Goal: Task Accomplishment & Management: Manage account settings

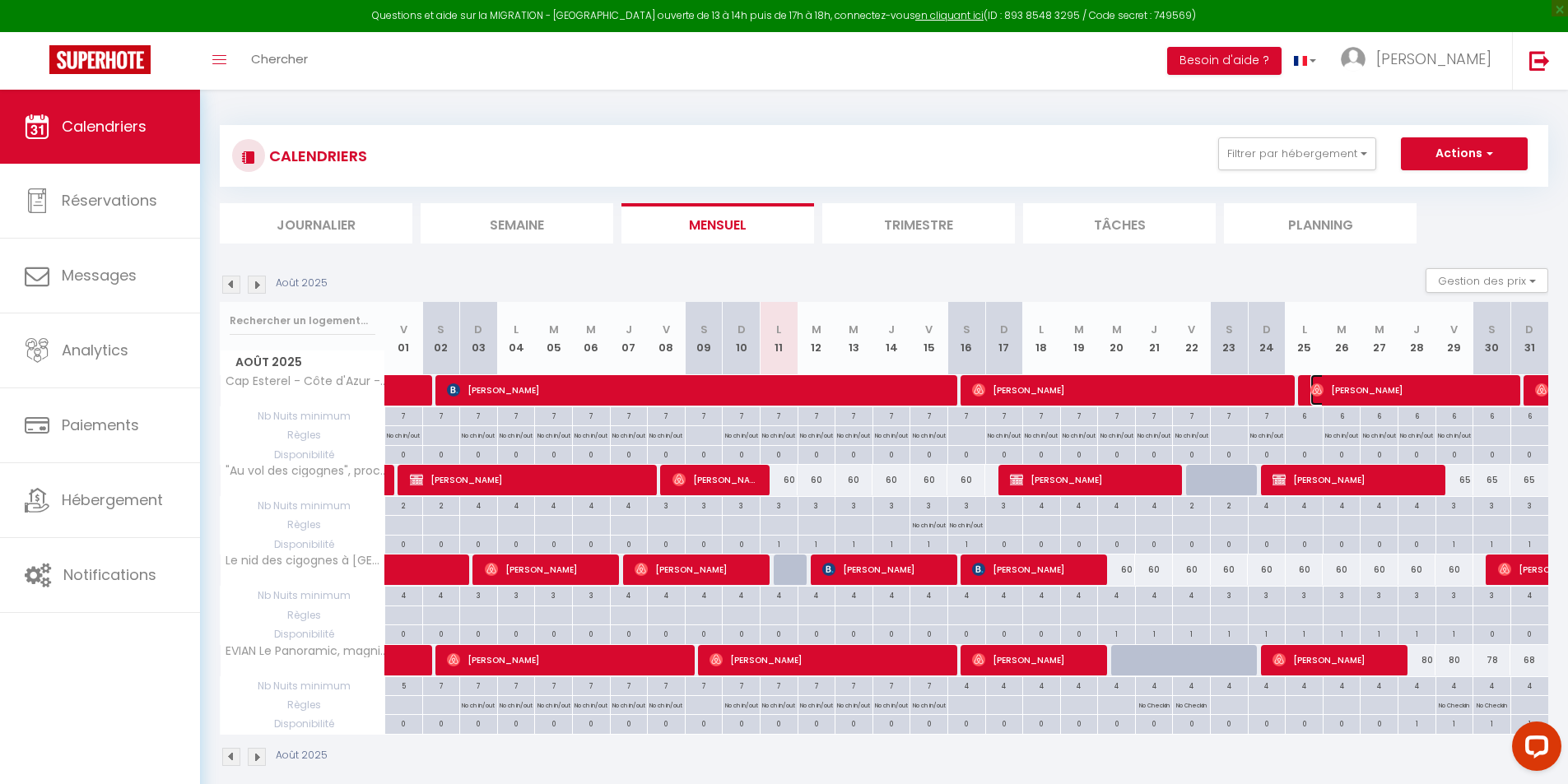
click at [1345, 395] on span "[PERSON_NAME]" at bounding box center [1411, 390] width 202 height 32
click at [1345, 395] on body "Questions et aide sur la MIGRATION - Salle Zoom ouverte de 13 à 14h puis de 17h…" at bounding box center [784, 482] width 1568 height 784
select select "OK"
select select "0"
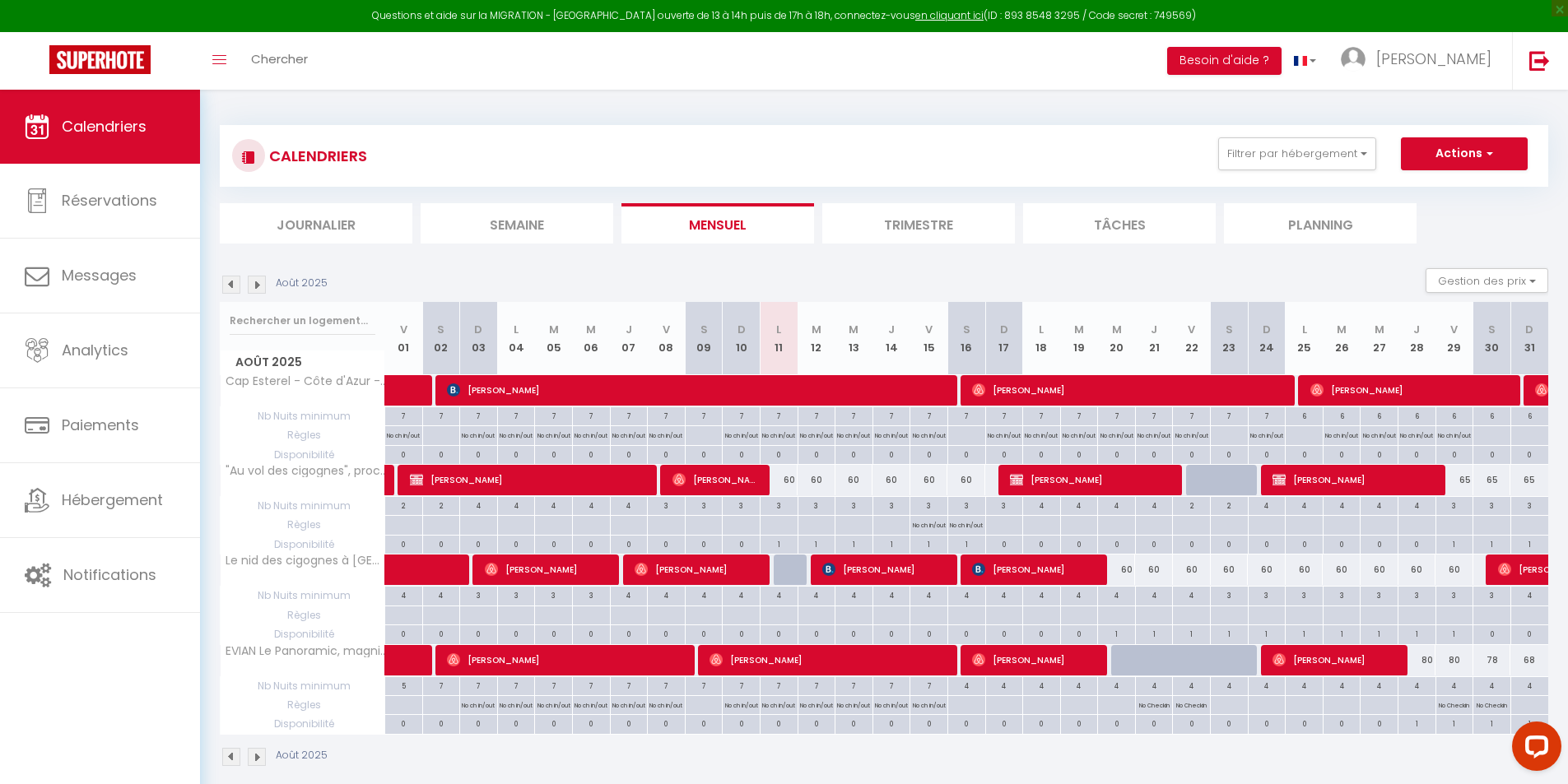
select select "0"
select select "1"
select select
select select "33913"
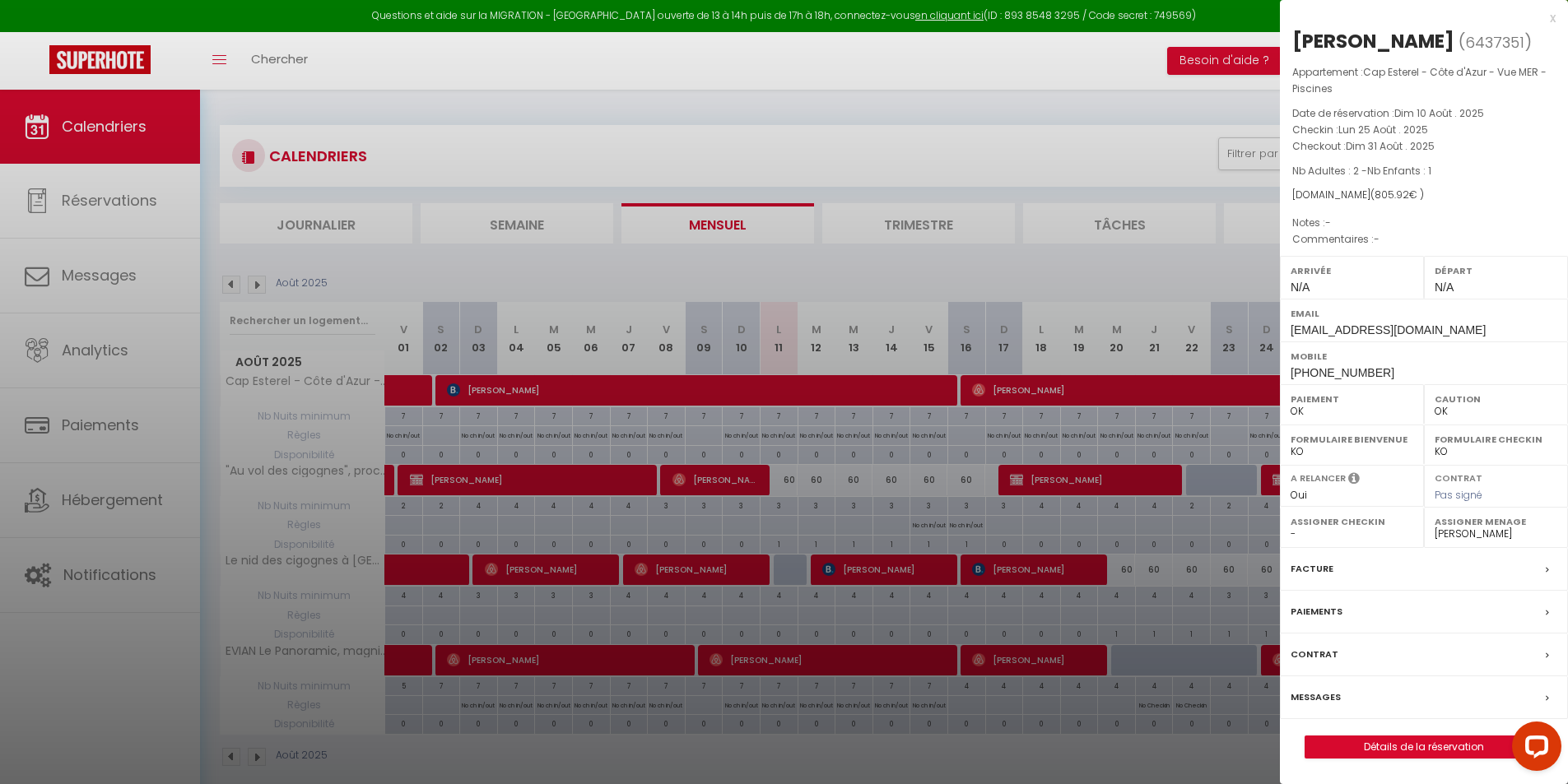
scroll to position [90, 0]
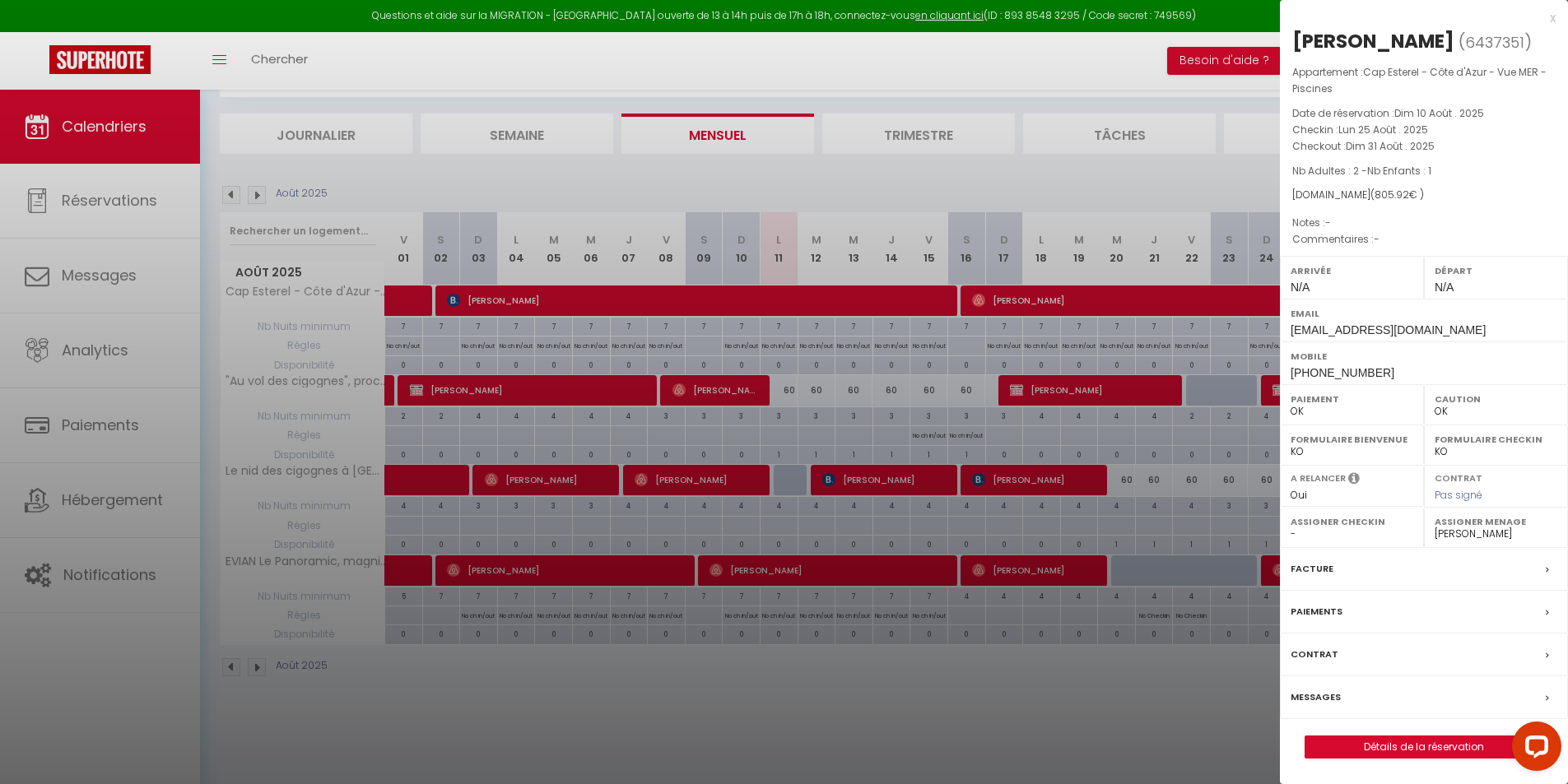
click at [1357, 601] on div "Paiements" at bounding box center [1423, 612] width 288 height 43
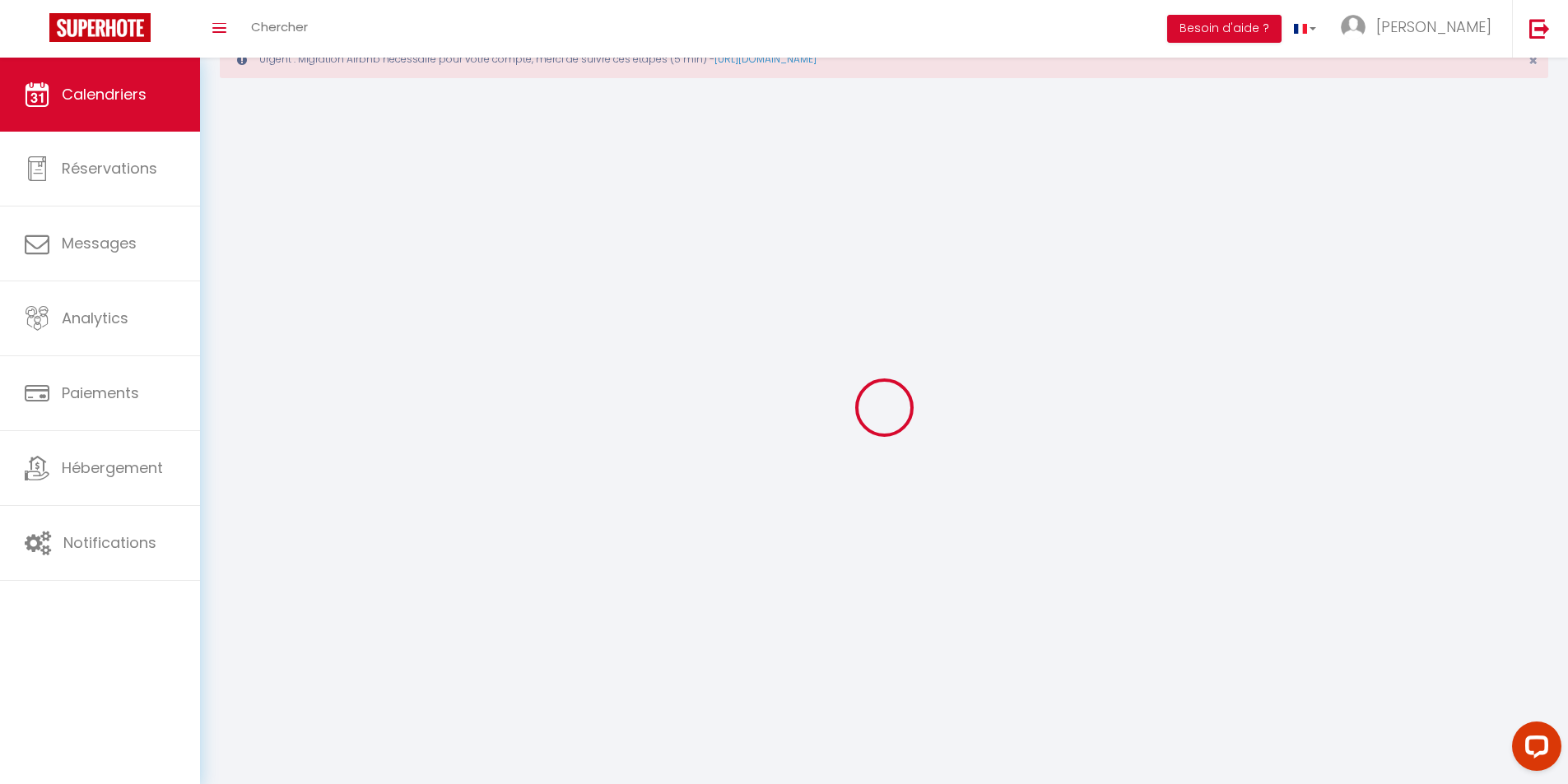
scroll to position [90, 0]
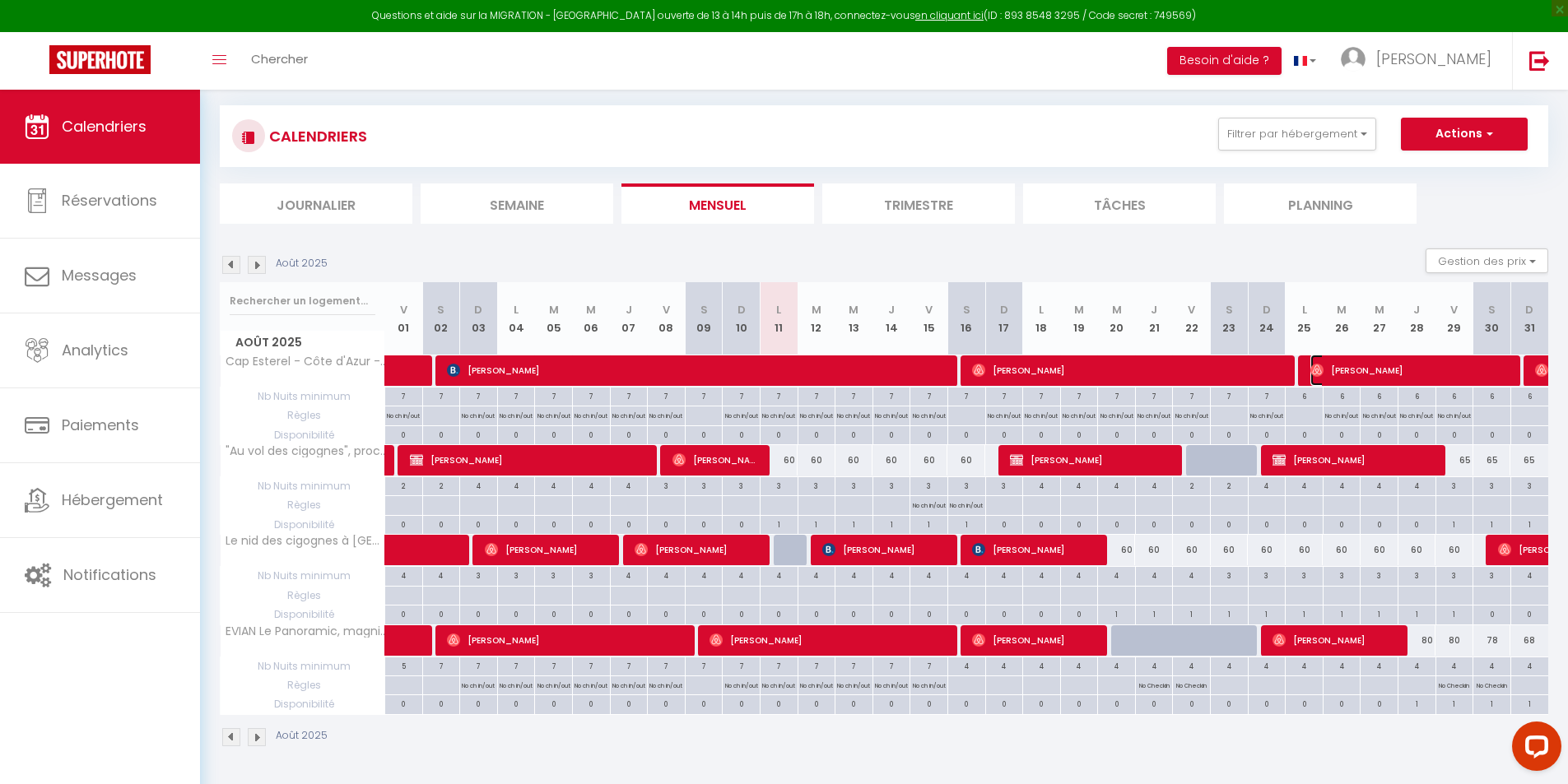
click at [1440, 362] on span "[PERSON_NAME]" at bounding box center [1411, 370] width 202 height 32
select select "OK"
select select "0"
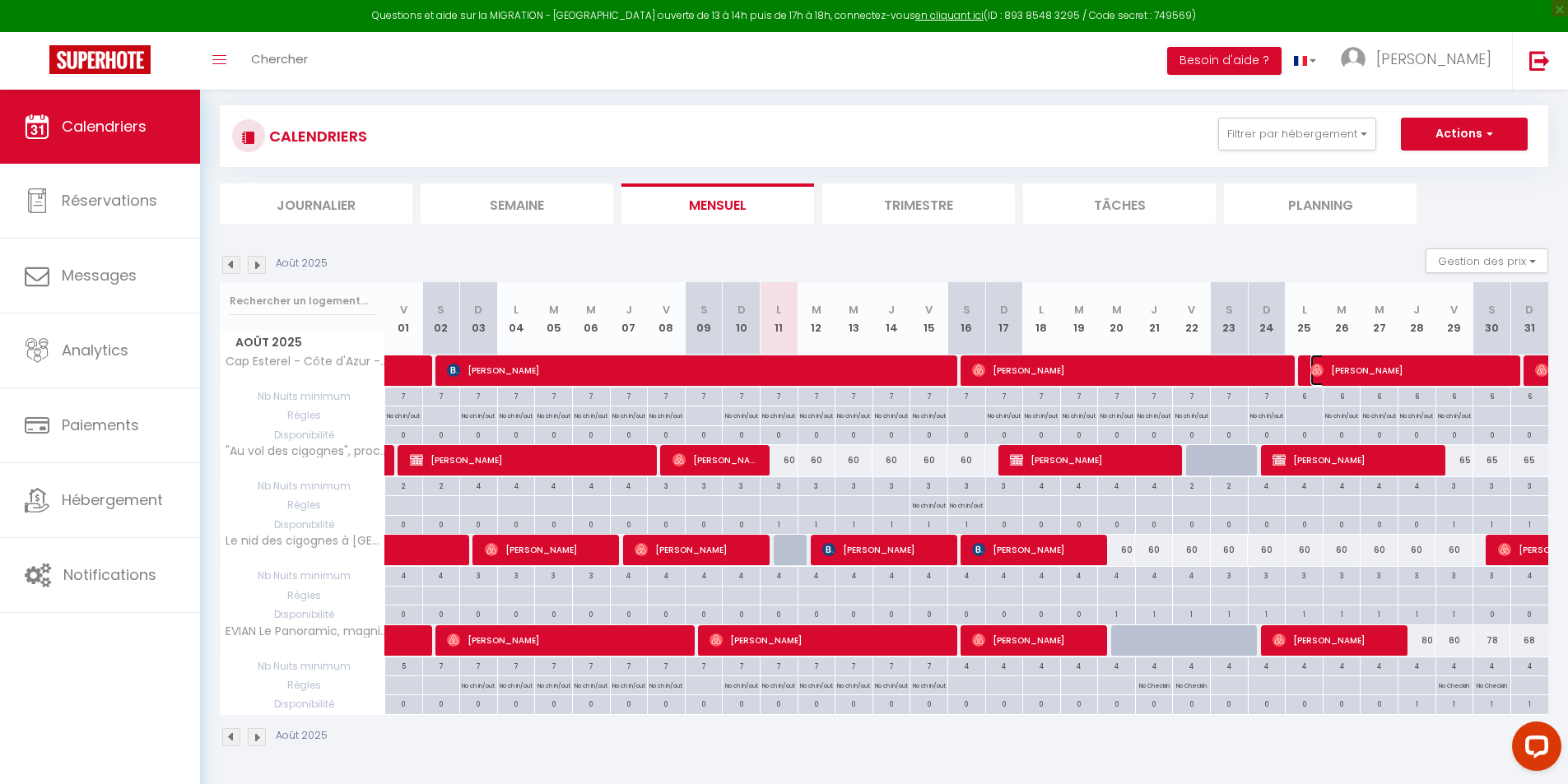
select select "1"
select select
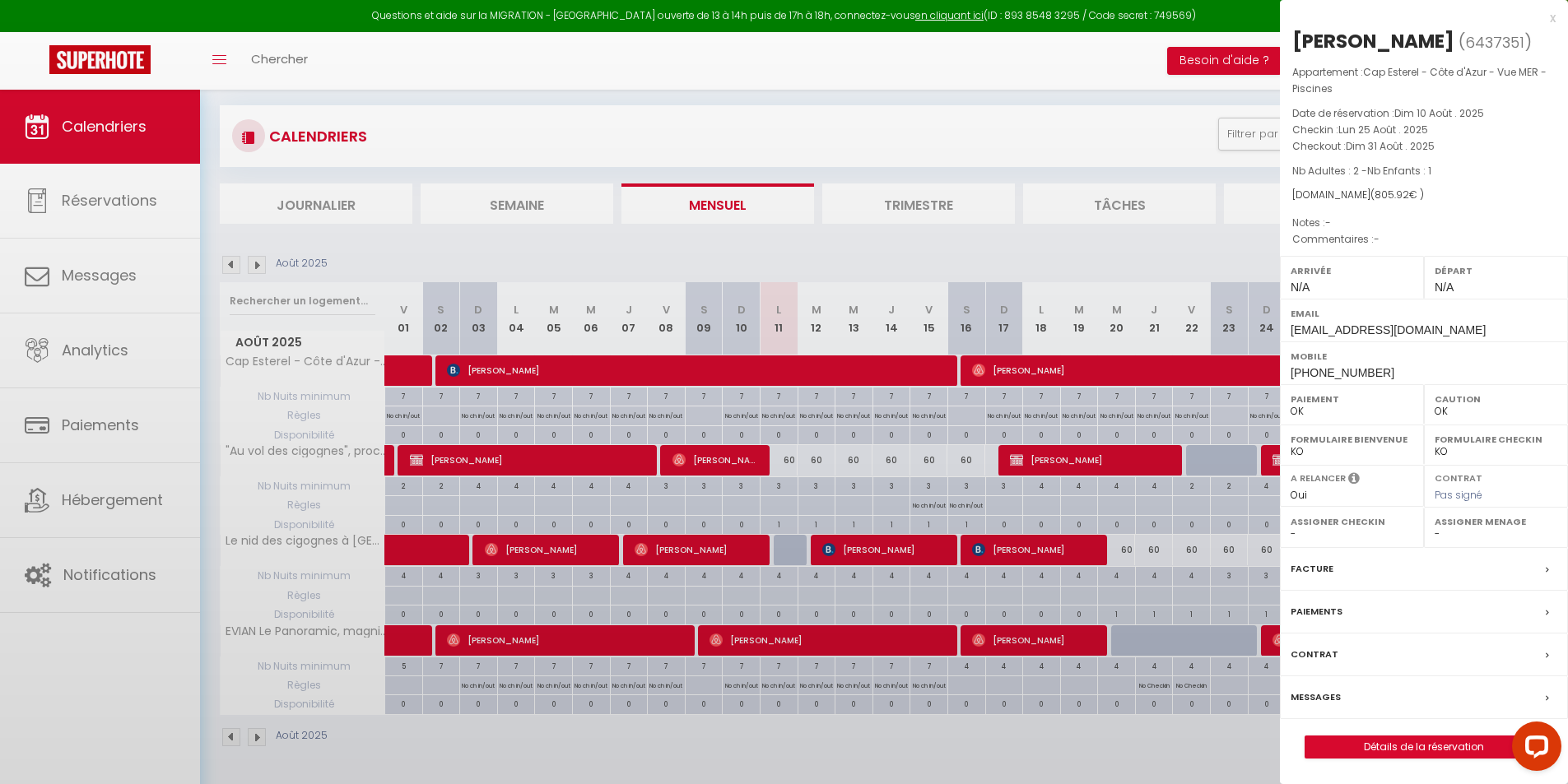
select select "33913"
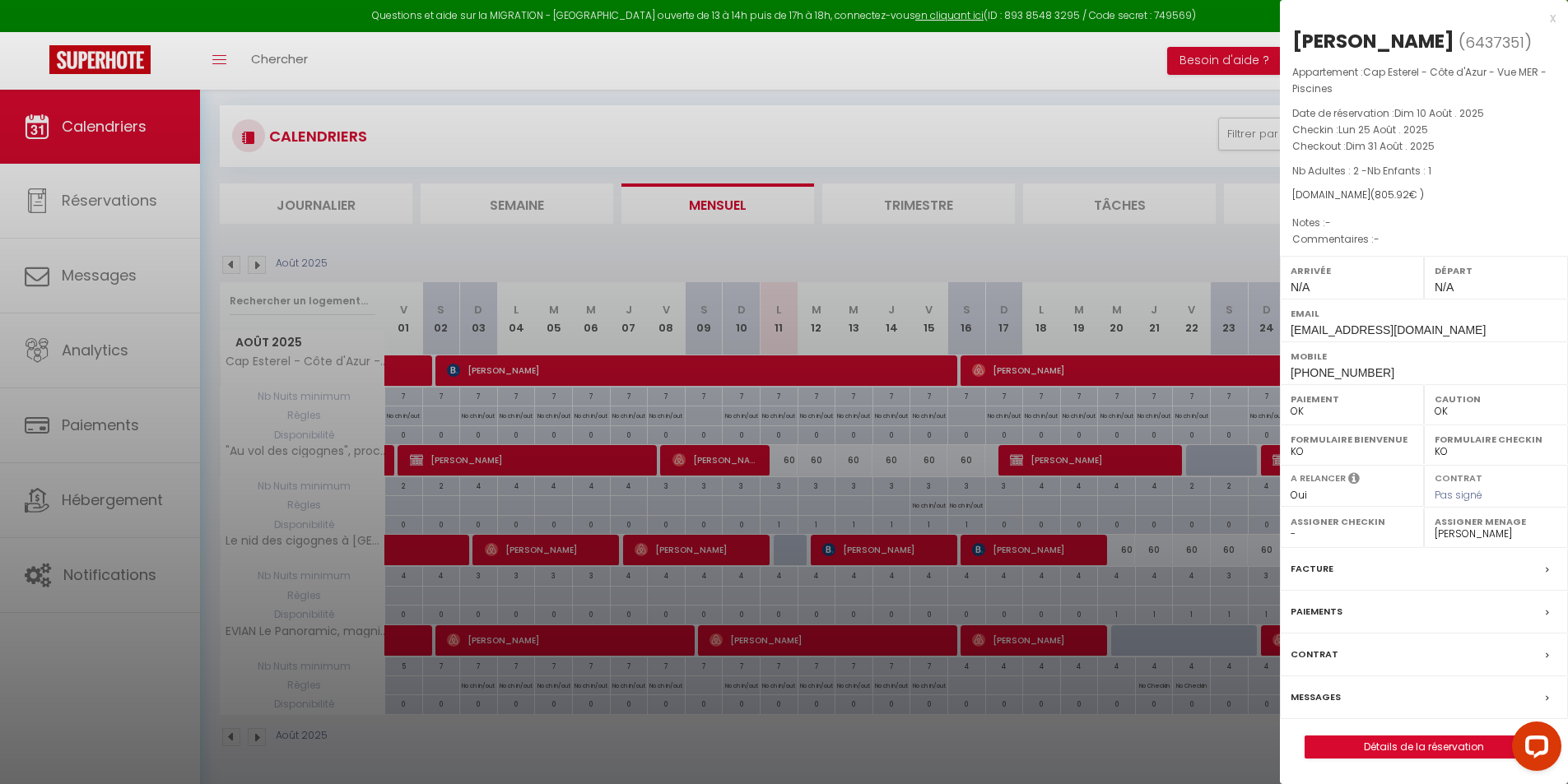
click at [1310, 576] on label "Facture" at bounding box center [1311, 568] width 43 height 17
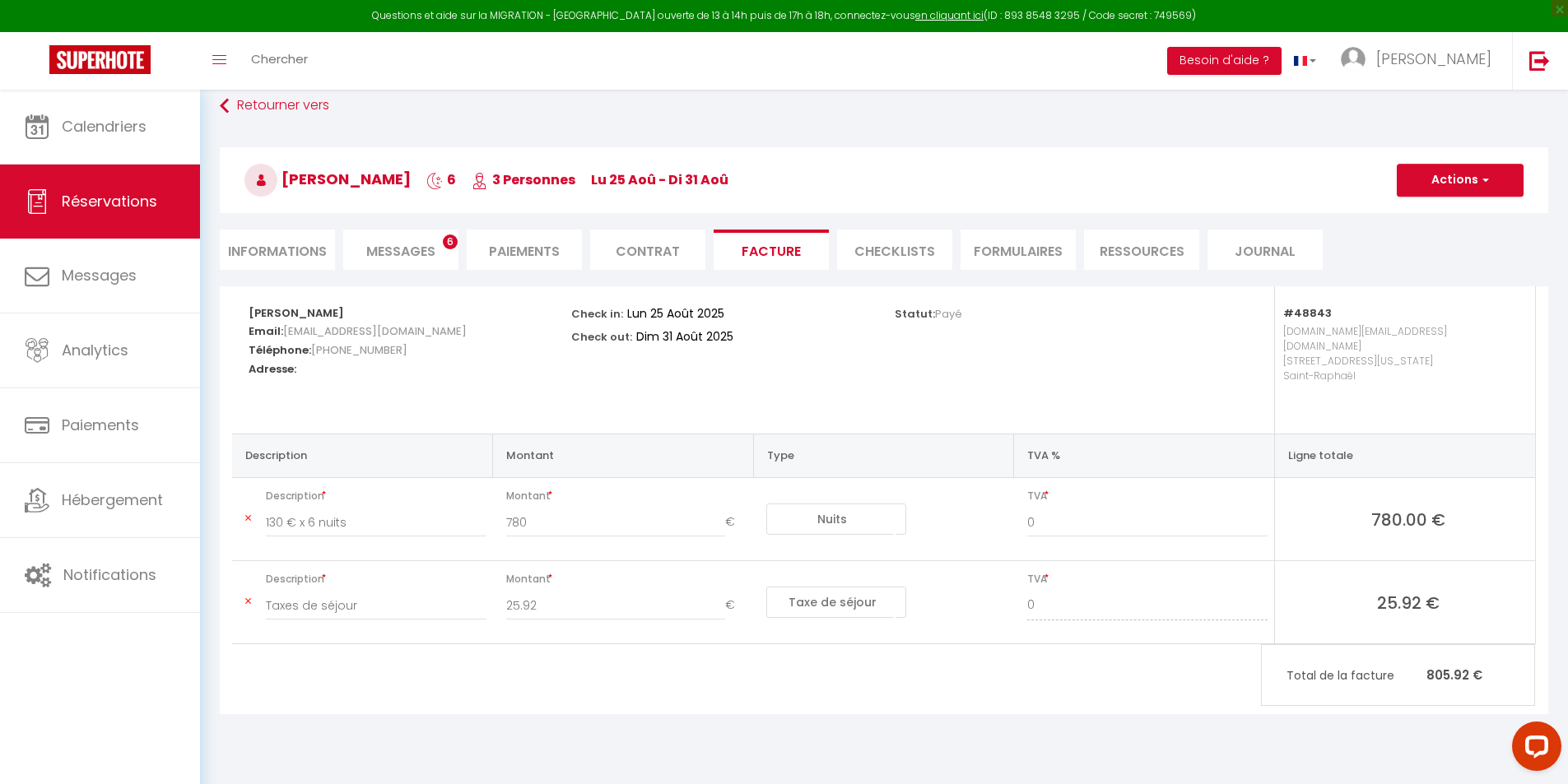
scroll to position [90, 0]
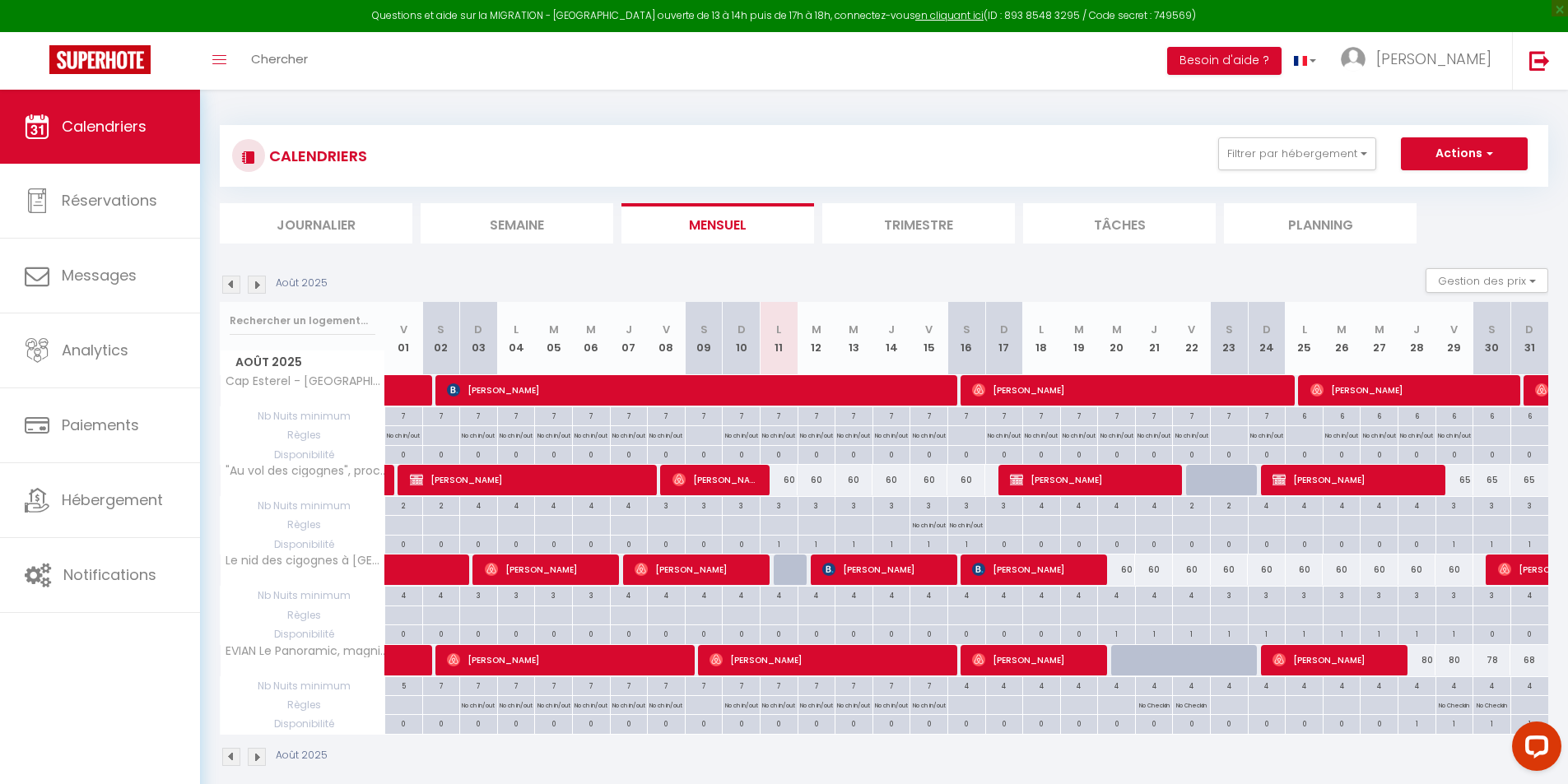
click at [772, 504] on div "3" at bounding box center [779, 505] width 37 height 16
click at [0, 0] on div at bounding box center [0, 0] width 0 height 0
click at [792, 483] on div "60" at bounding box center [779, 479] width 38 height 31
type input "60"
type input "Lun 11 Août 2025"
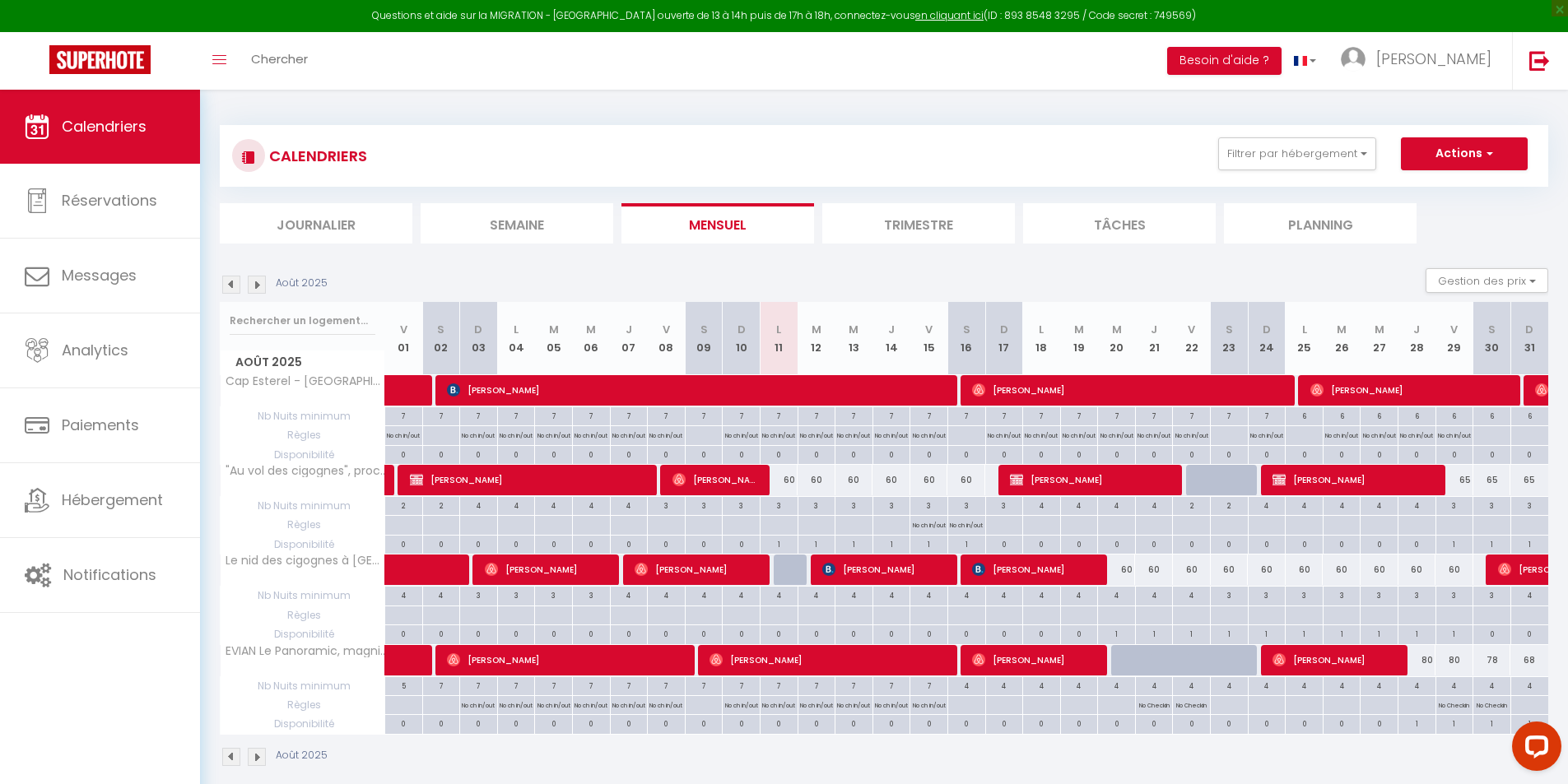
type input "[DATE]"
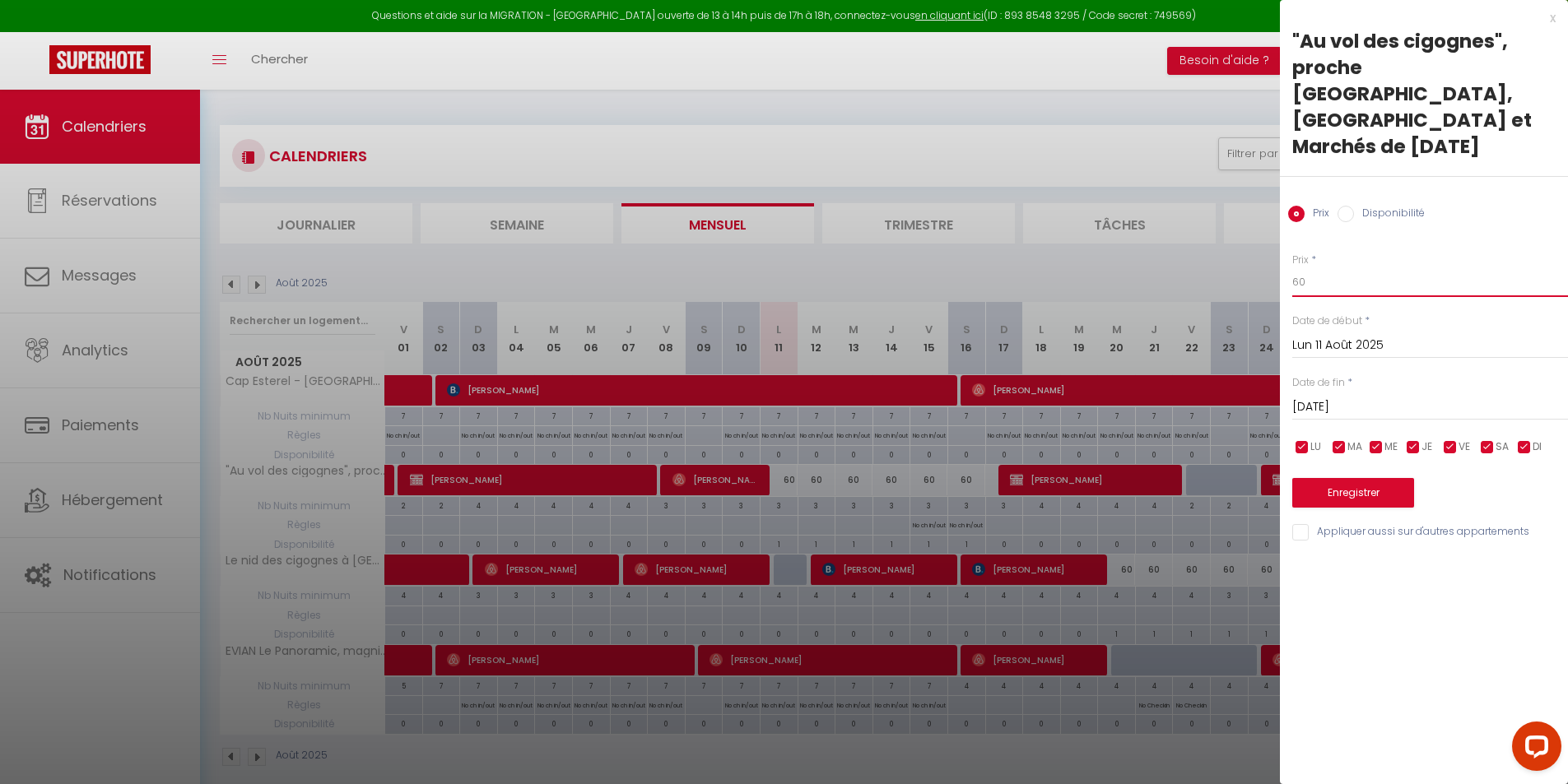
click at [1328, 267] on input "60" at bounding box center [1429, 282] width 275 height 30
click at [1545, 22] on div "x" at bounding box center [1417, 18] width 275 height 20
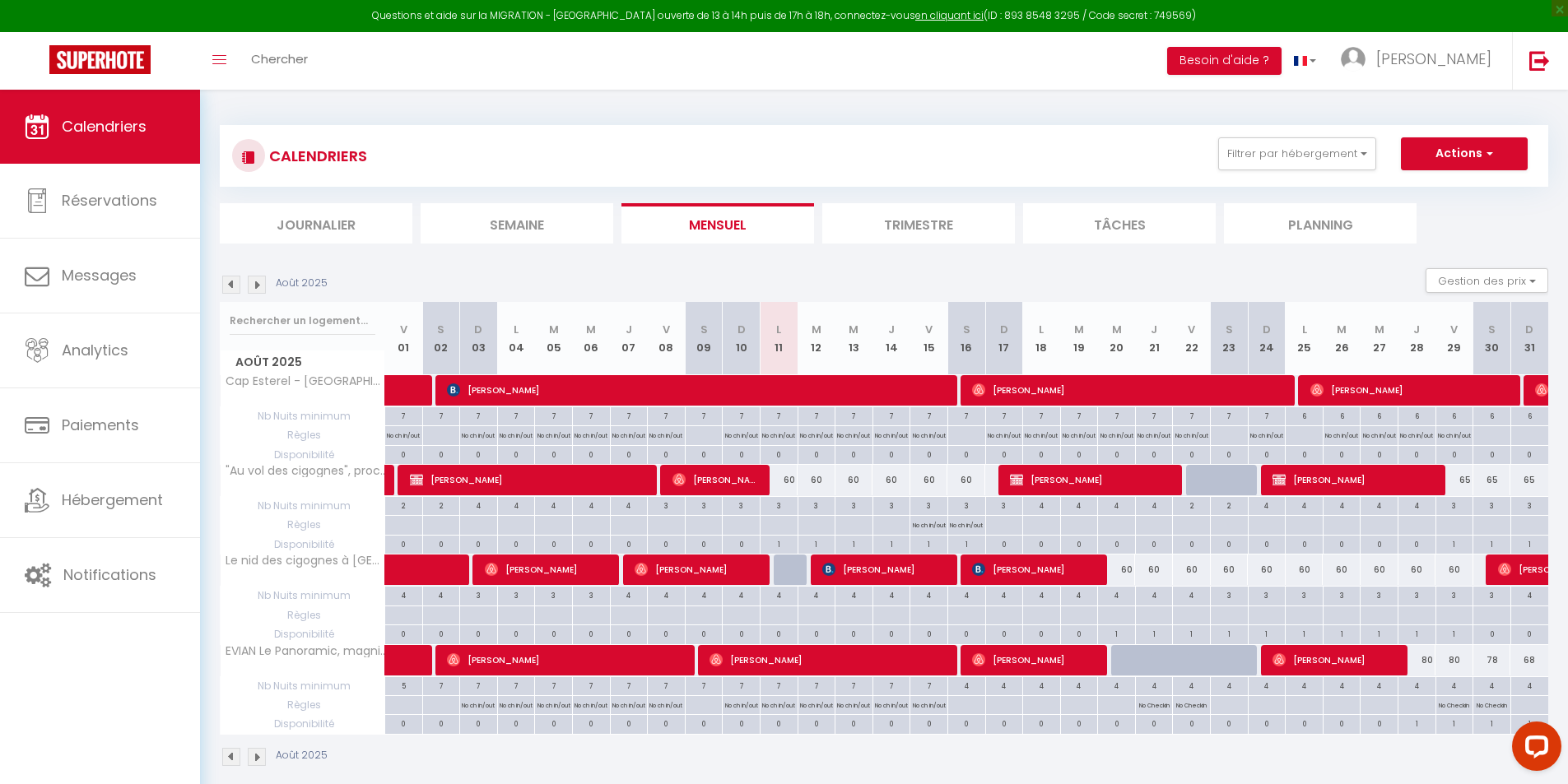
click at [779, 507] on div "3" at bounding box center [779, 505] width 37 height 16
type input "3"
type input "Lun 11 Août 2025"
type input "[DATE]"
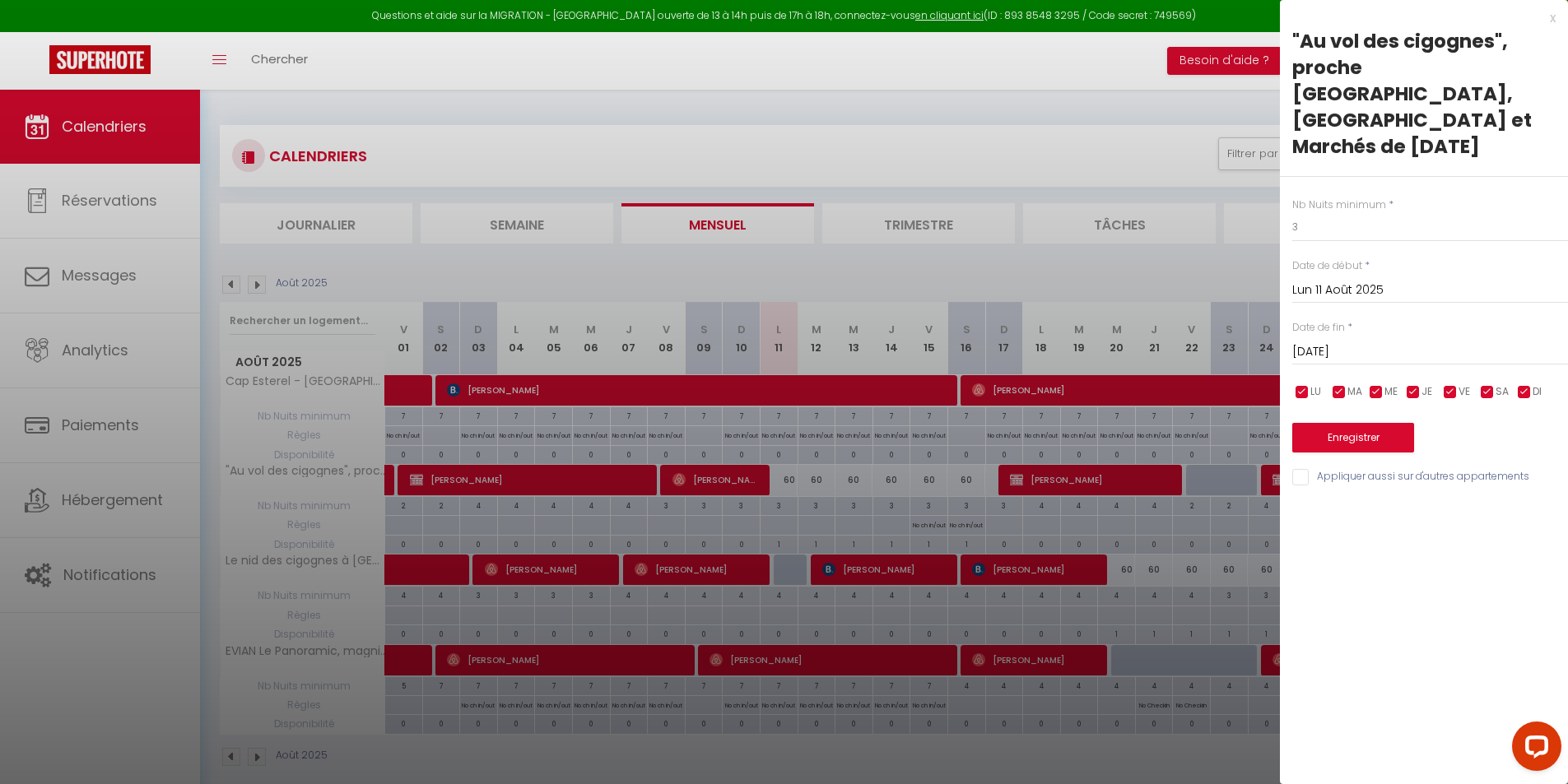
click at [1555, 20] on div "x "Au vol des cigognes", proche Europa-Park, Rulantica et Marchés de Noël Nb Nu…" at bounding box center [1423, 251] width 288 height 503
click at [1549, 22] on div "x" at bounding box center [1417, 18] width 275 height 20
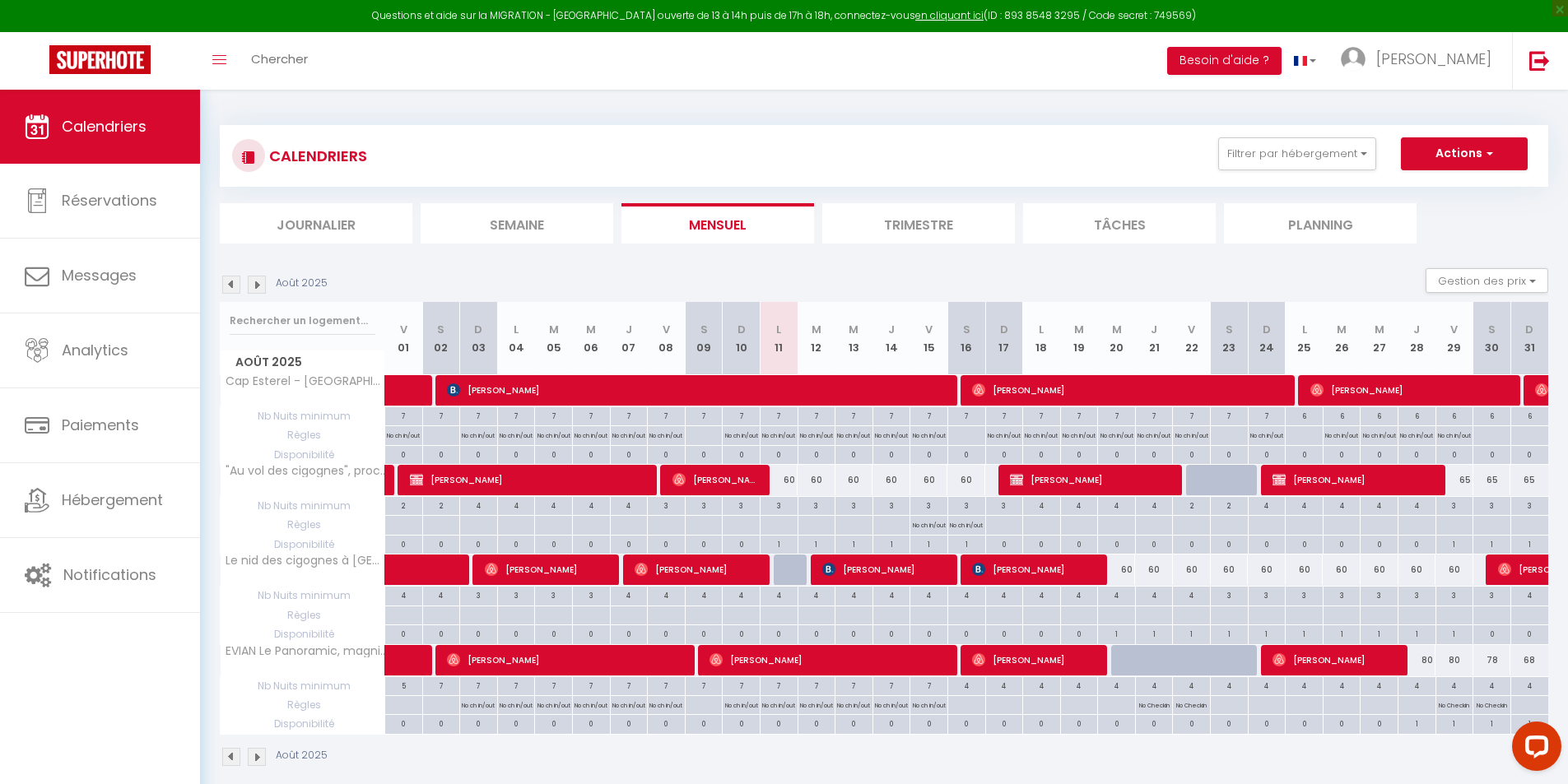
click at [784, 507] on div "3" at bounding box center [779, 505] width 37 height 16
type input "3"
type input "Lun 11 Août 2025"
type input "[DATE]"
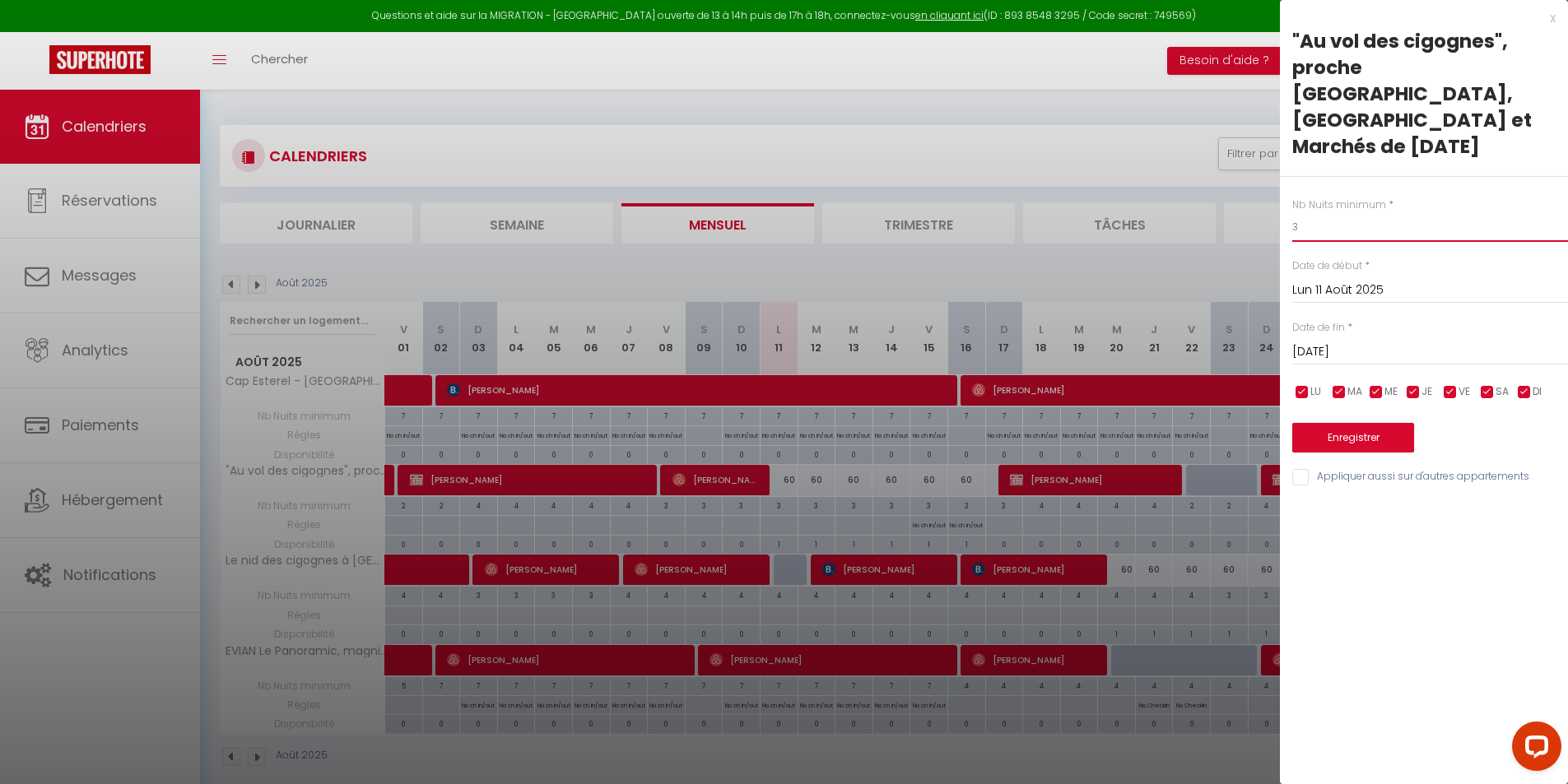
click at [1391, 212] on input "3" at bounding box center [1429, 227] width 275 height 30
type input "2"
click at [1320, 342] on input "[DATE]" at bounding box center [1429, 352] width 275 height 22
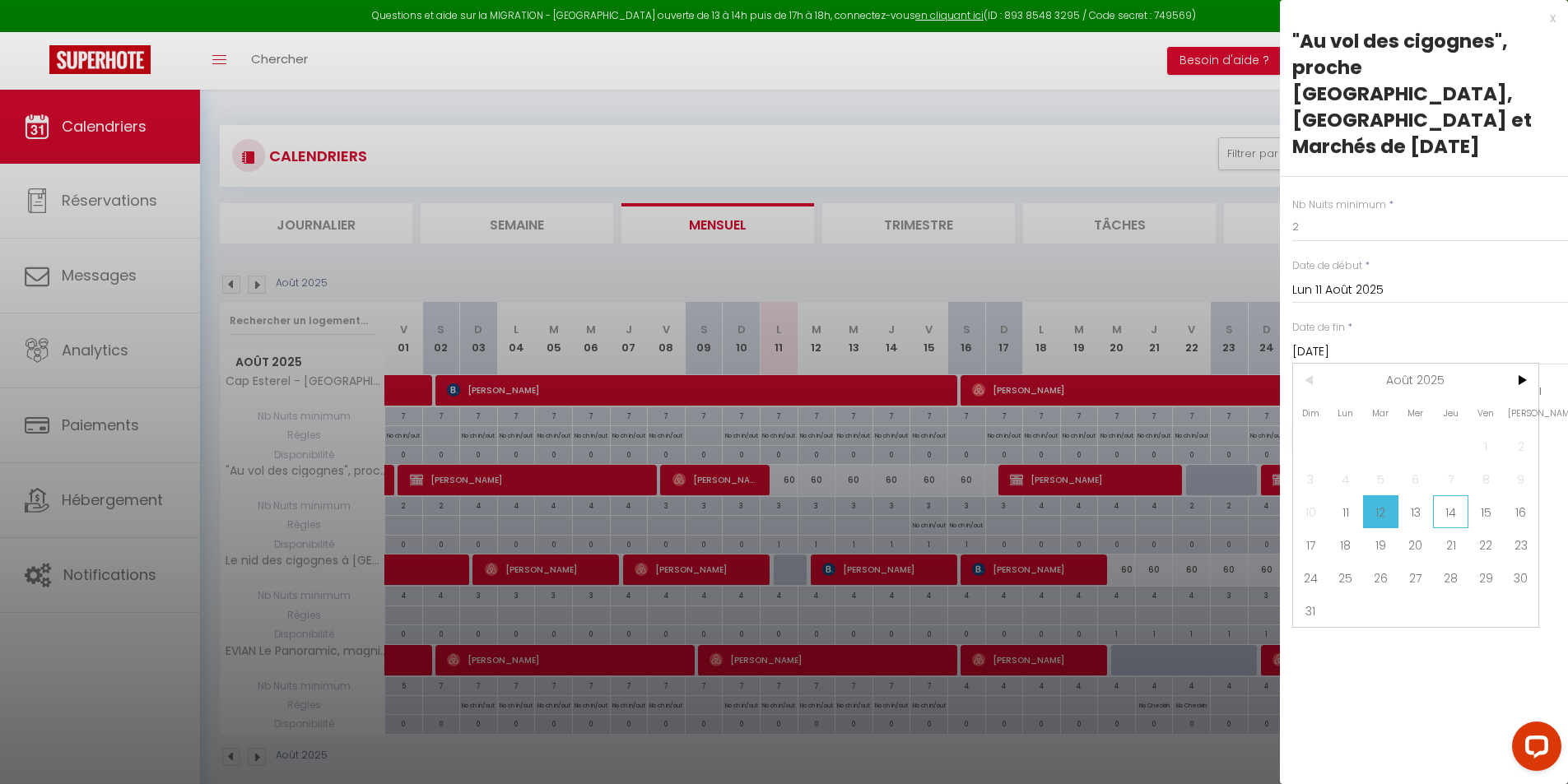
click at [1463, 495] on span "14" at bounding box center [1450, 511] width 36 height 33
type input "Jeu 14 Août 2025"
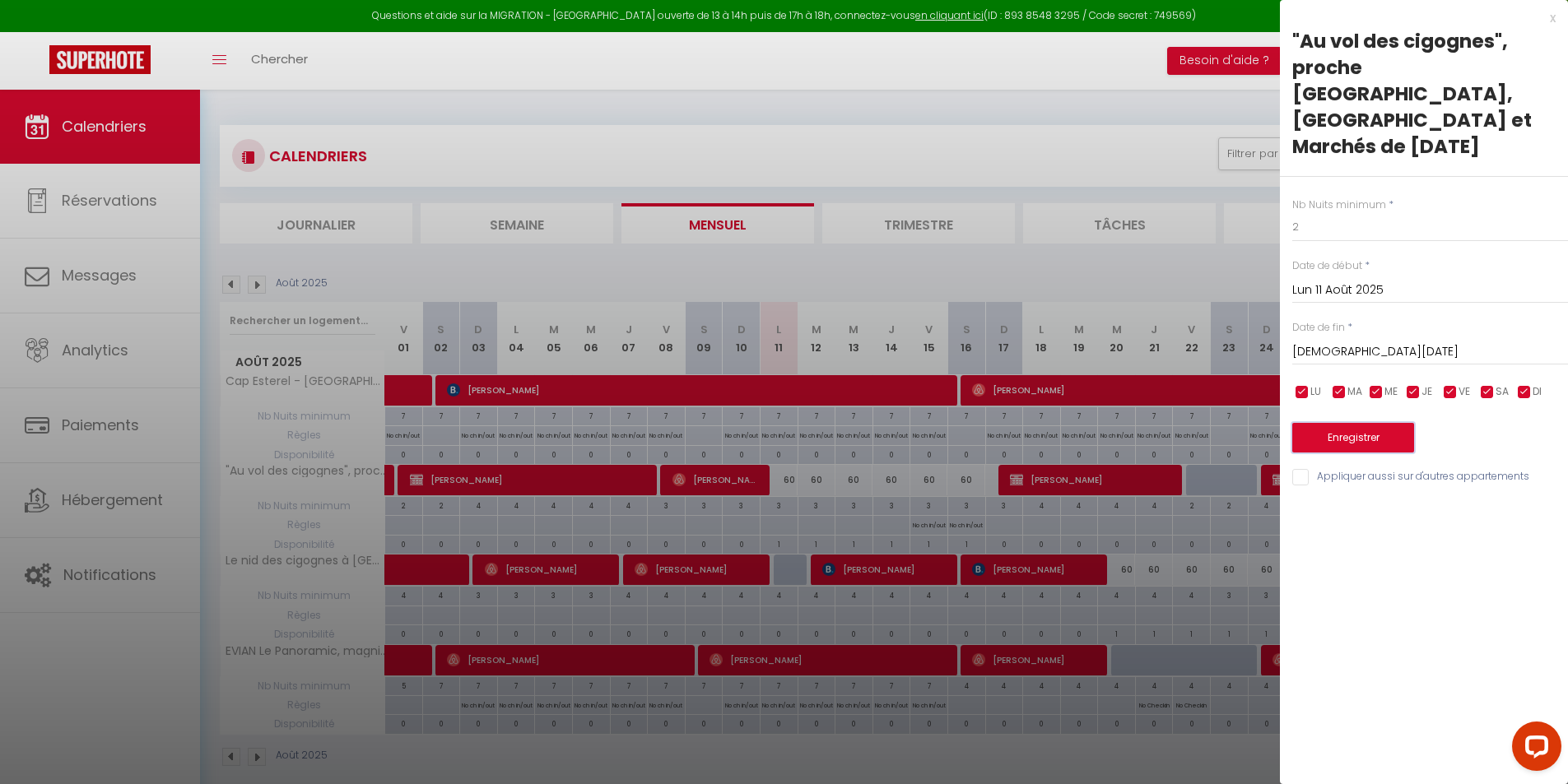
click at [1369, 423] on button "Enregistrer" at bounding box center [1352, 438] width 122 height 30
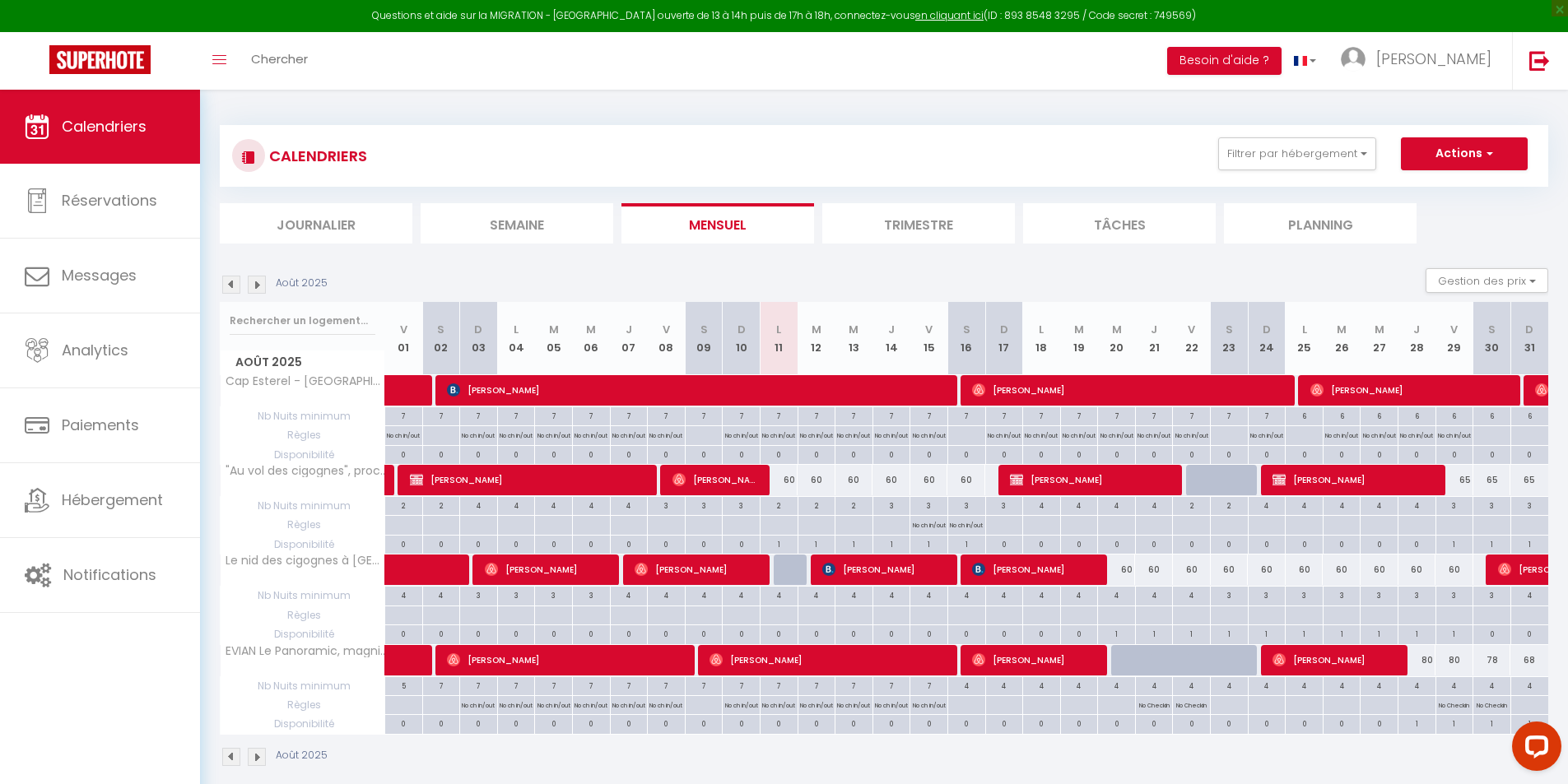
click at [790, 490] on div "60" at bounding box center [779, 479] width 38 height 31
click at [0, 0] on div at bounding box center [0, 0] width 0 height 0
click at [790, 486] on div "60" at bounding box center [779, 479] width 38 height 31
click at [0, 0] on div at bounding box center [0, 0] width 0 height 0
click at [797, 479] on div "60" at bounding box center [816, 479] width 38 height 31
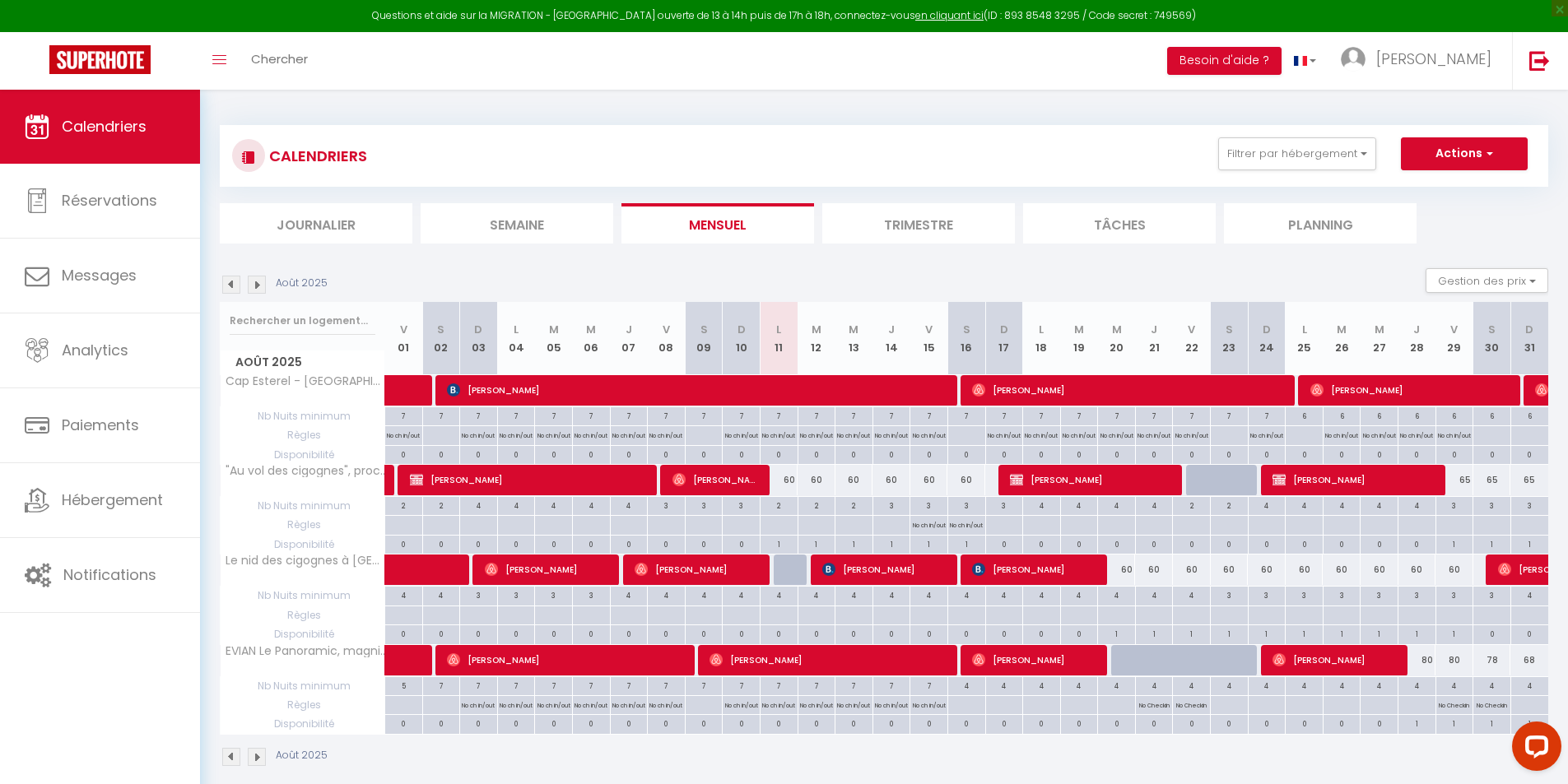
type input "60"
type input "[DATE]"
type input "Mer 13 Août 2025"
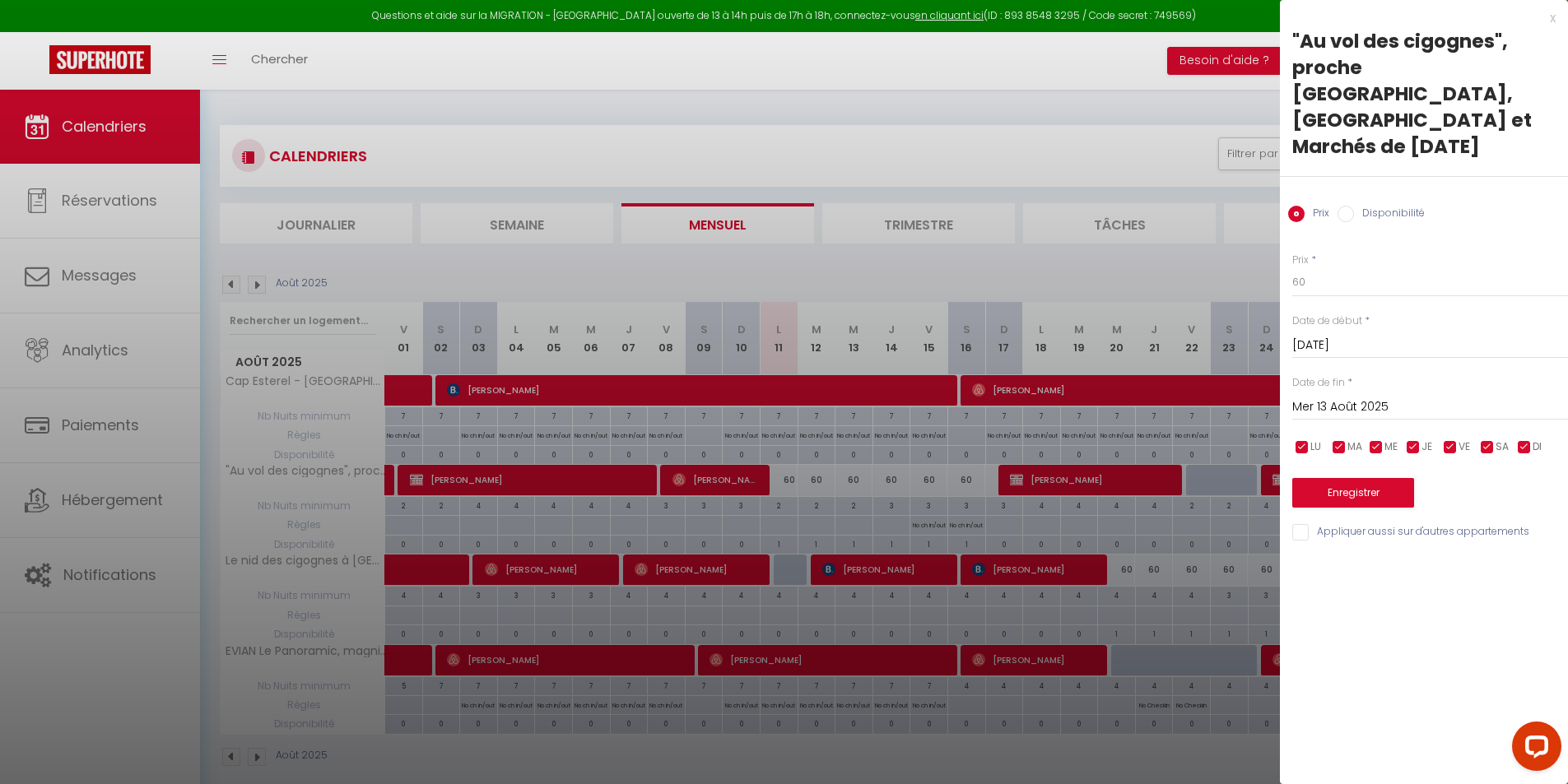
click at [784, 480] on div at bounding box center [784, 392] width 1568 height 784
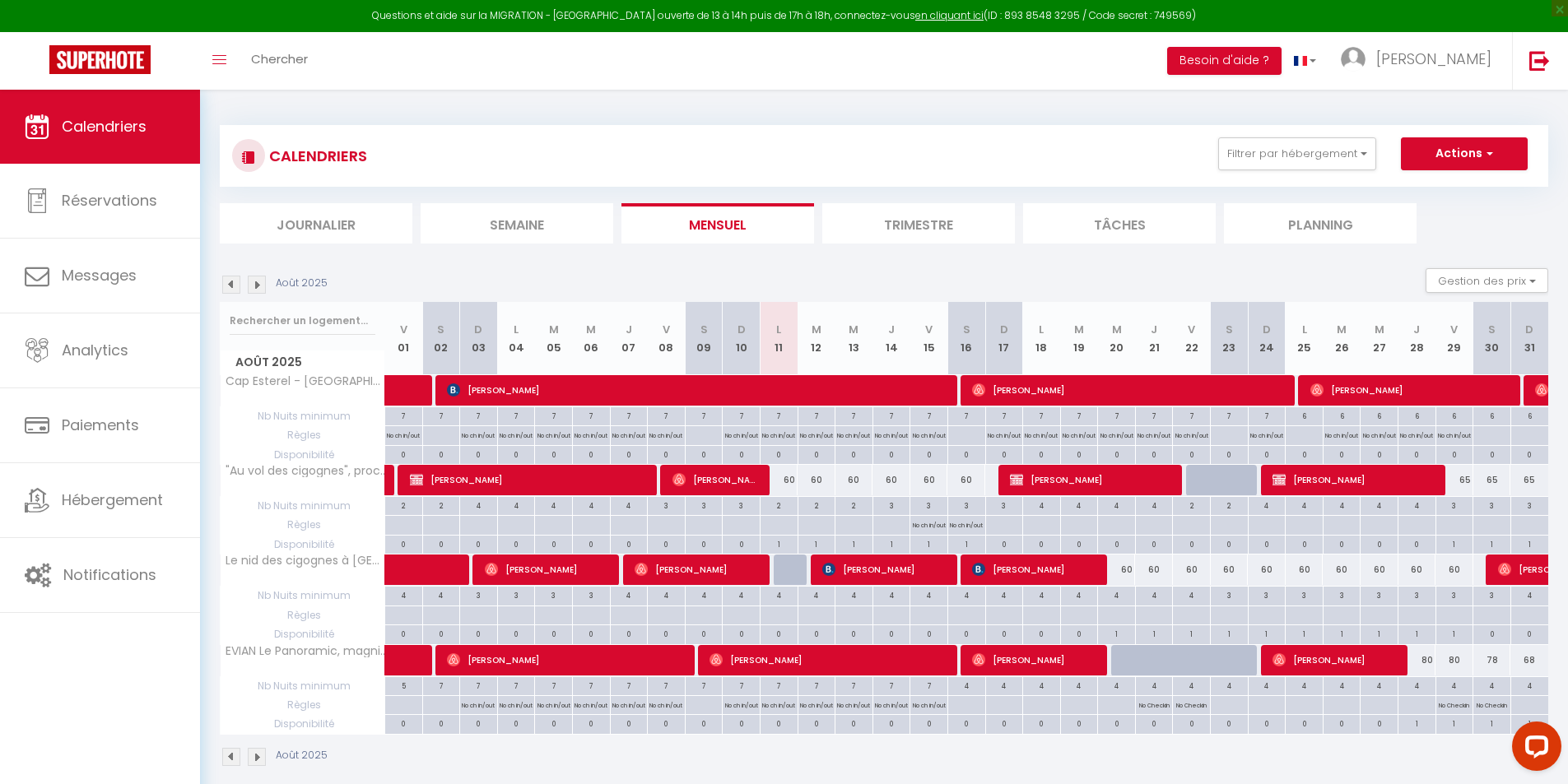
click at [784, 481] on div "60" at bounding box center [779, 479] width 38 height 31
type input "60"
type input "Lun 11 Août 2025"
type input "[DATE]"
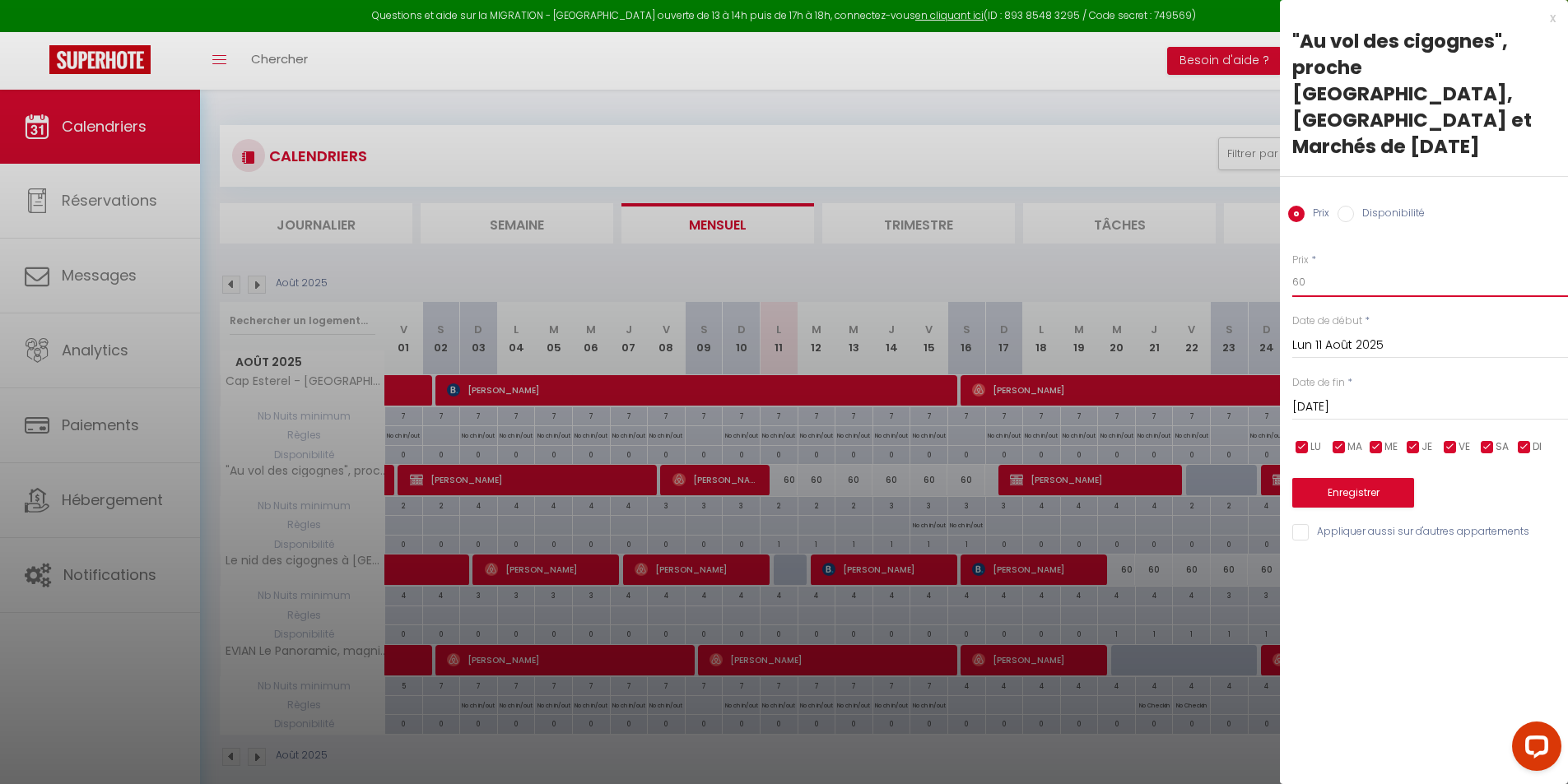
click at [1350, 267] on input "60" at bounding box center [1429, 282] width 275 height 30
type input "6"
type input "59"
click at [1331, 478] on button "Enregistrer" at bounding box center [1352, 493] width 122 height 30
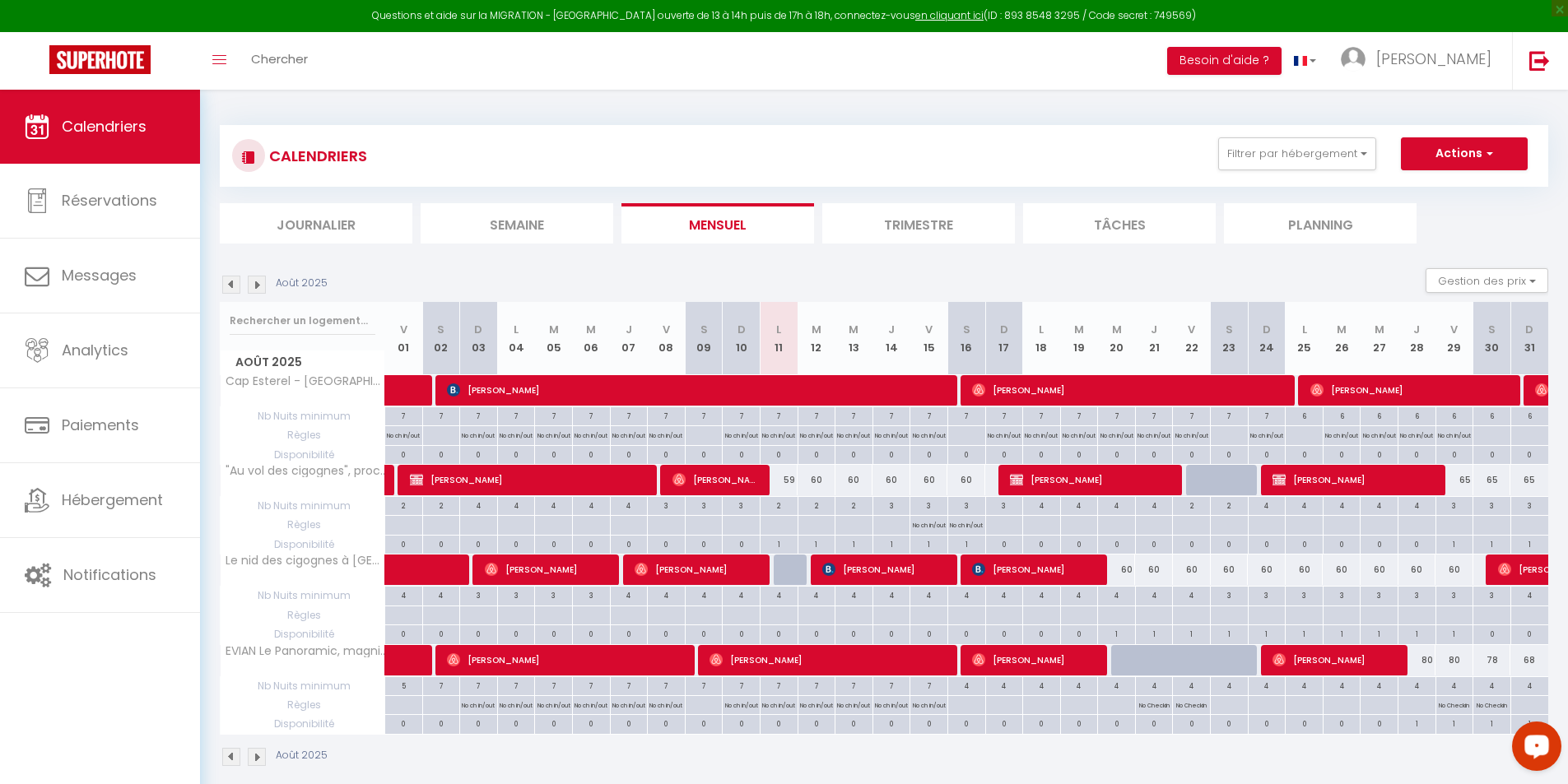
click at [254, 284] on img at bounding box center [257, 284] width 18 height 18
click at [261, 276] on img at bounding box center [257, 284] width 18 height 18
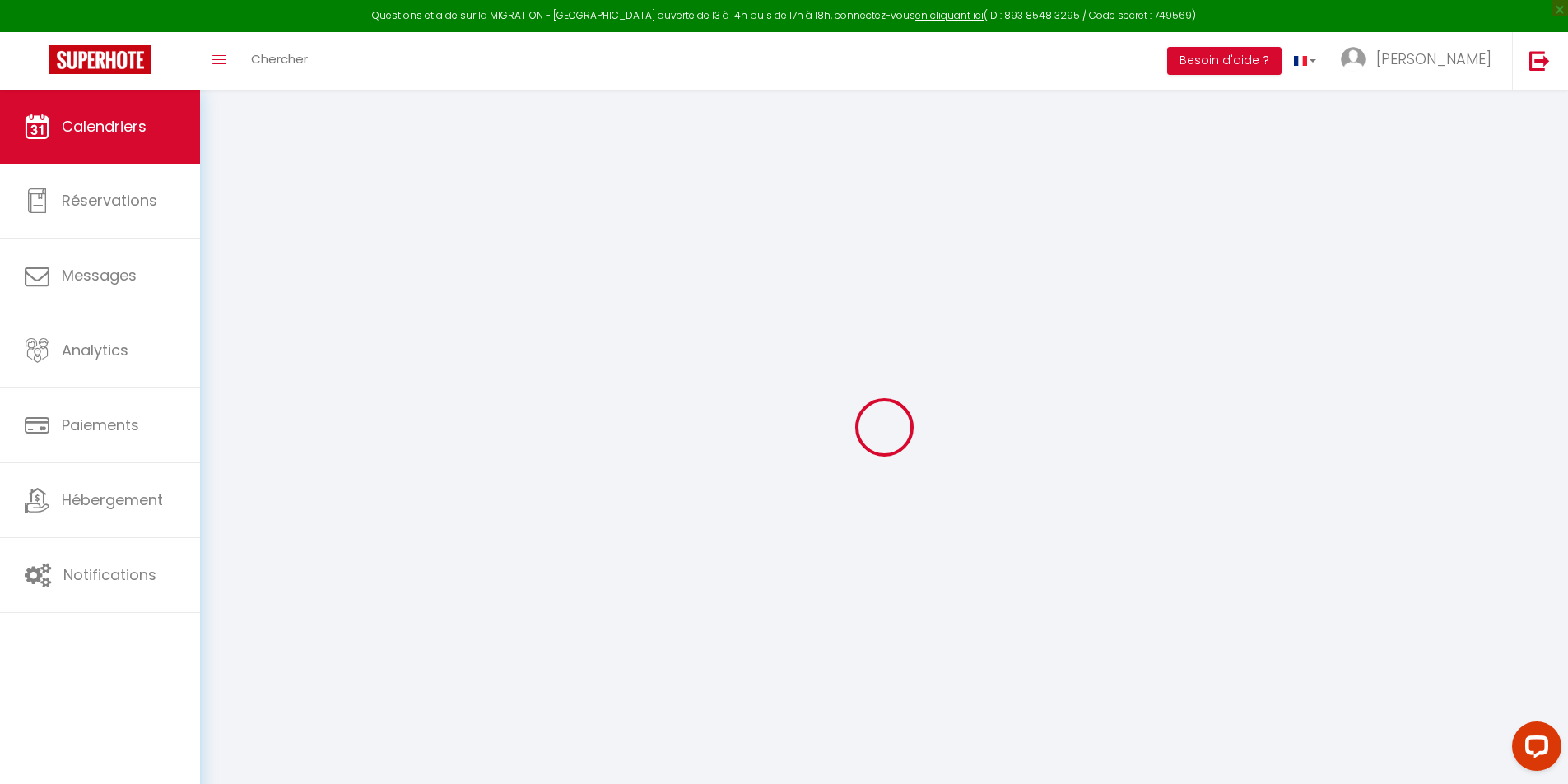
click at [260, 279] on div at bounding box center [884, 427] width 1328 height 636
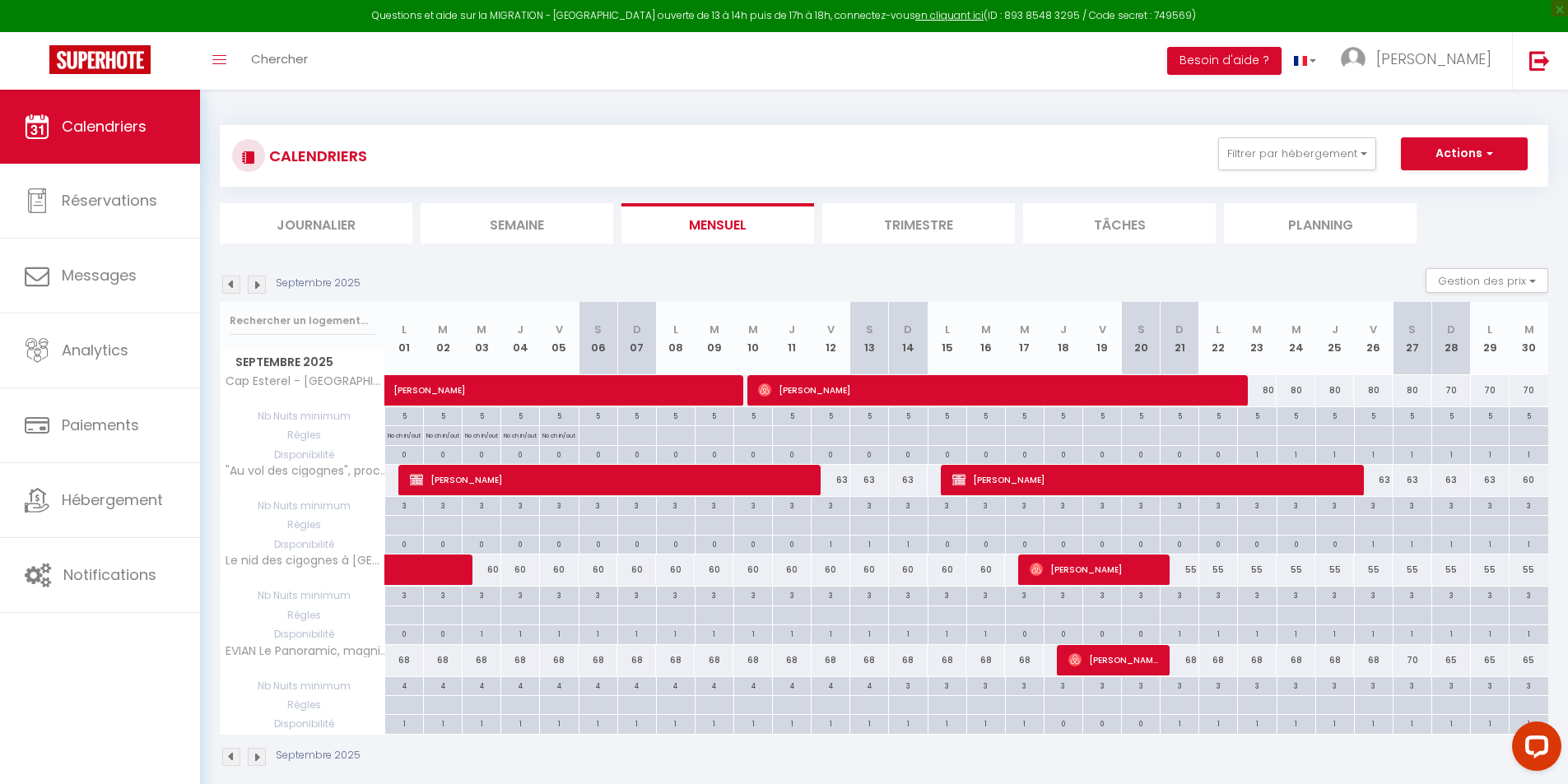
click at [258, 283] on img at bounding box center [257, 284] width 18 height 18
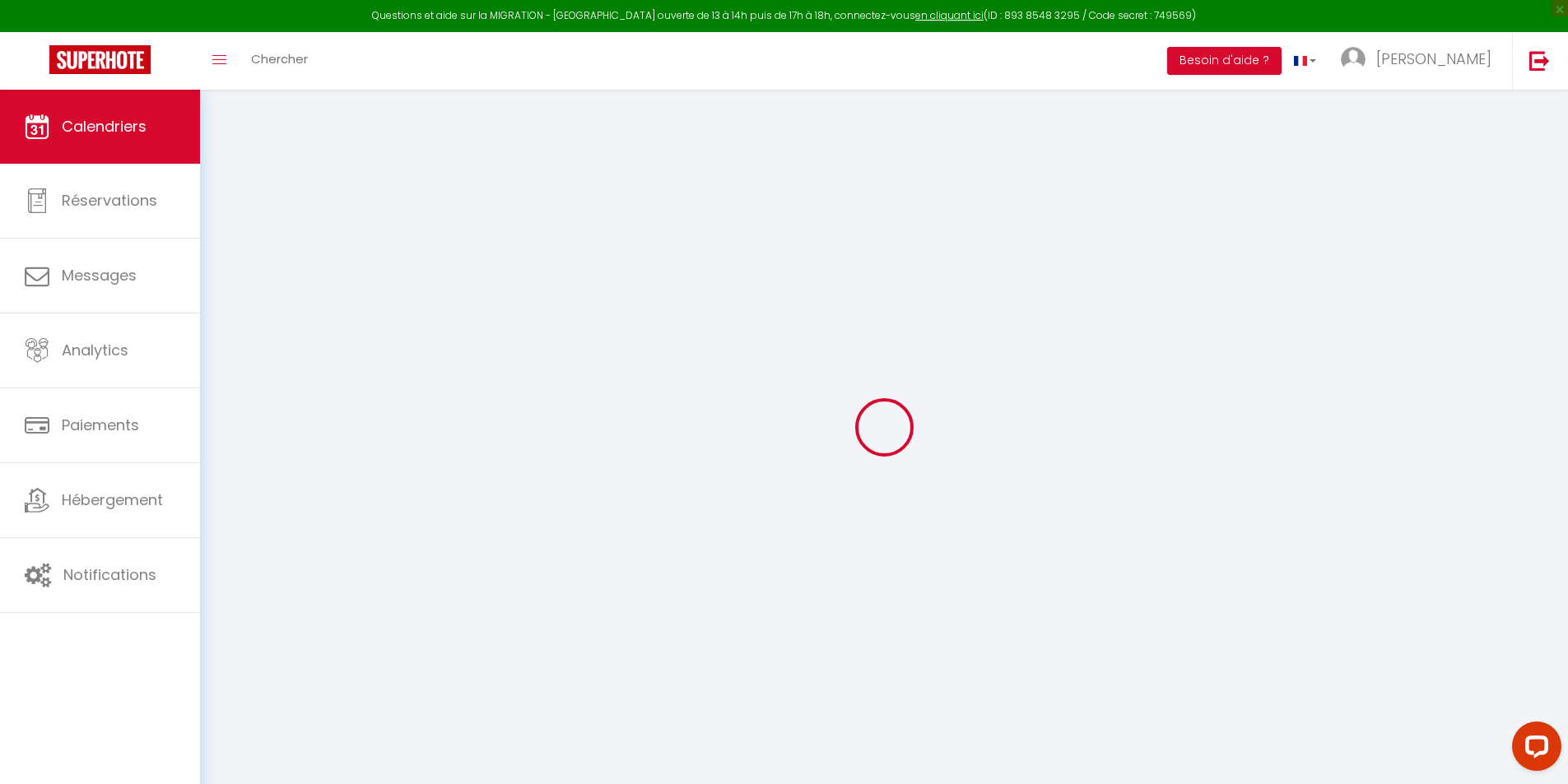
click at [258, 283] on div at bounding box center [884, 427] width 1328 height 636
click at [257, 283] on div at bounding box center [884, 427] width 1328 height 636
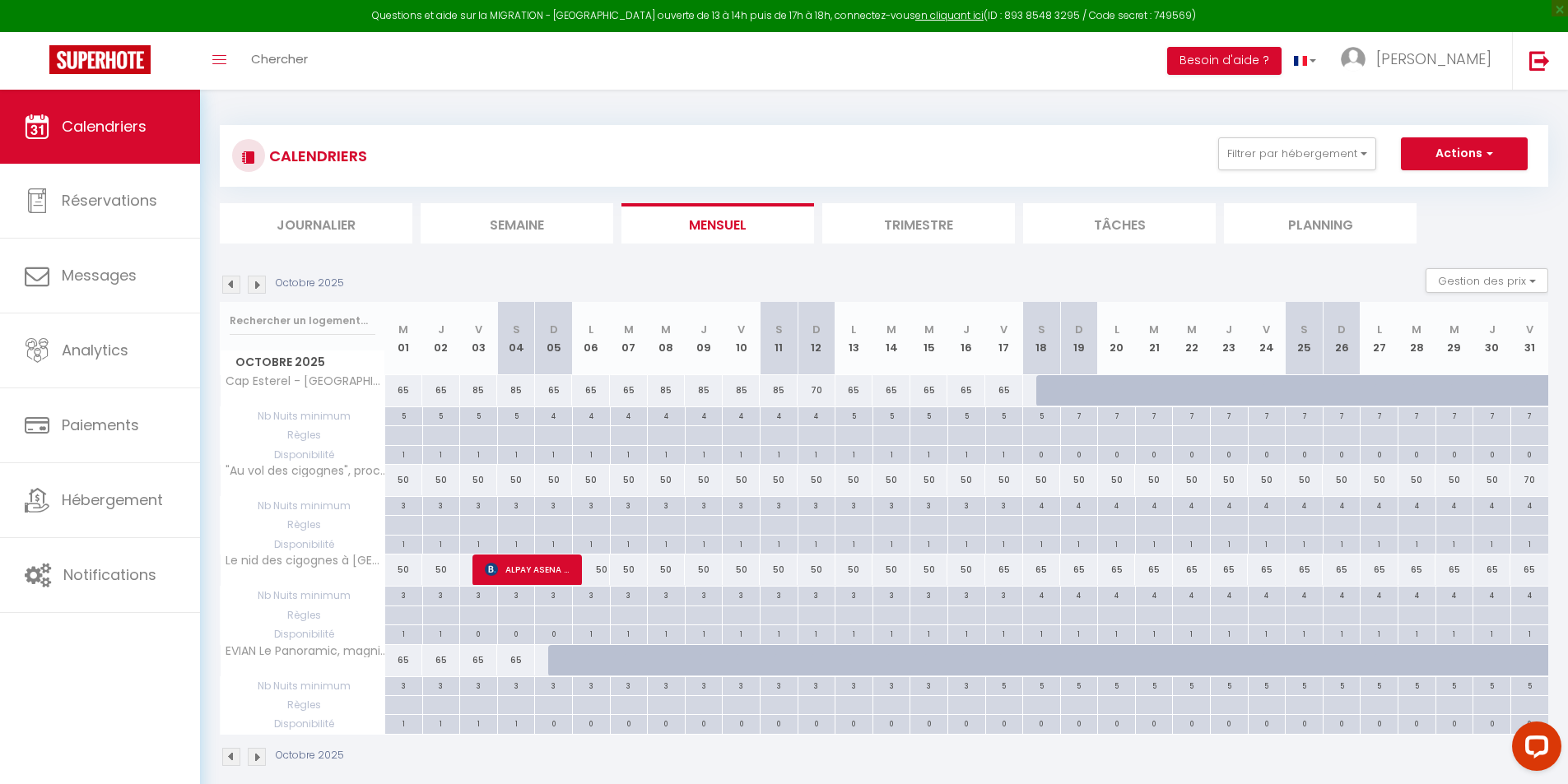
click at [253, 285] on img at bounding box center [257, 284] width 18 height 18
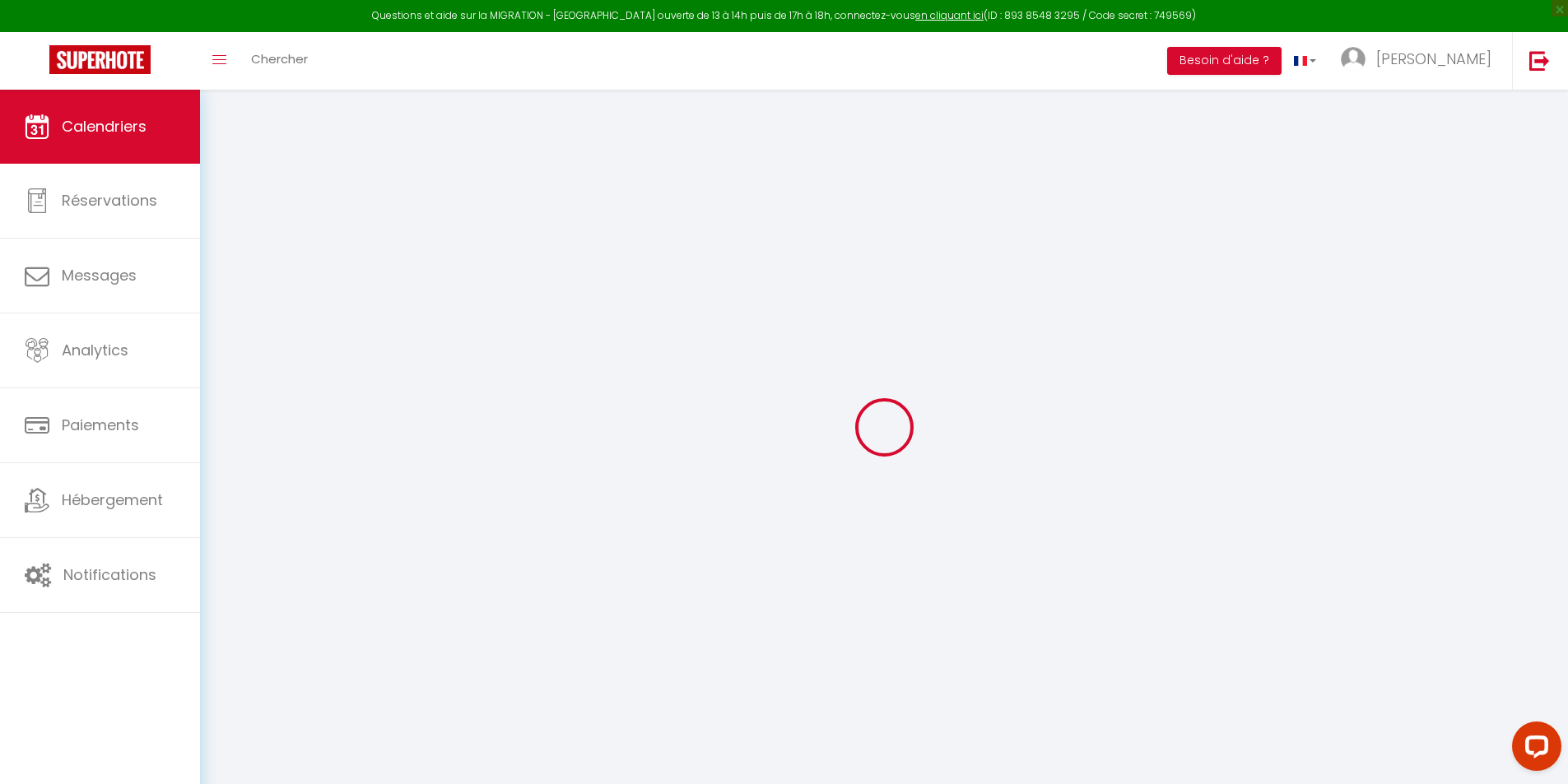
click at [253, 285] on div at bounding box center [884, 427] width 1328 height 636
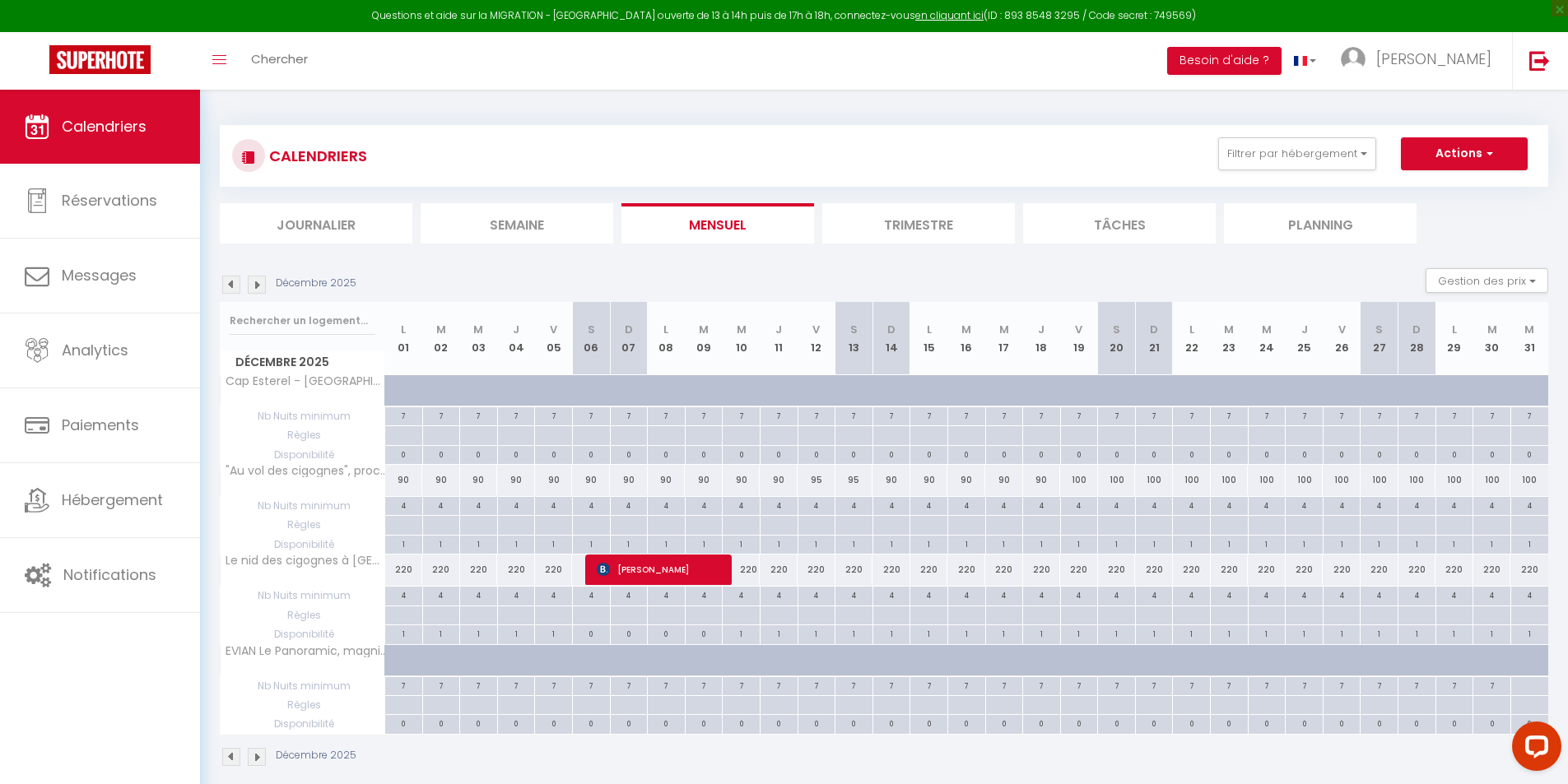
click at [253, 285] on img at bounding box center [257, 284] width 18 height 18
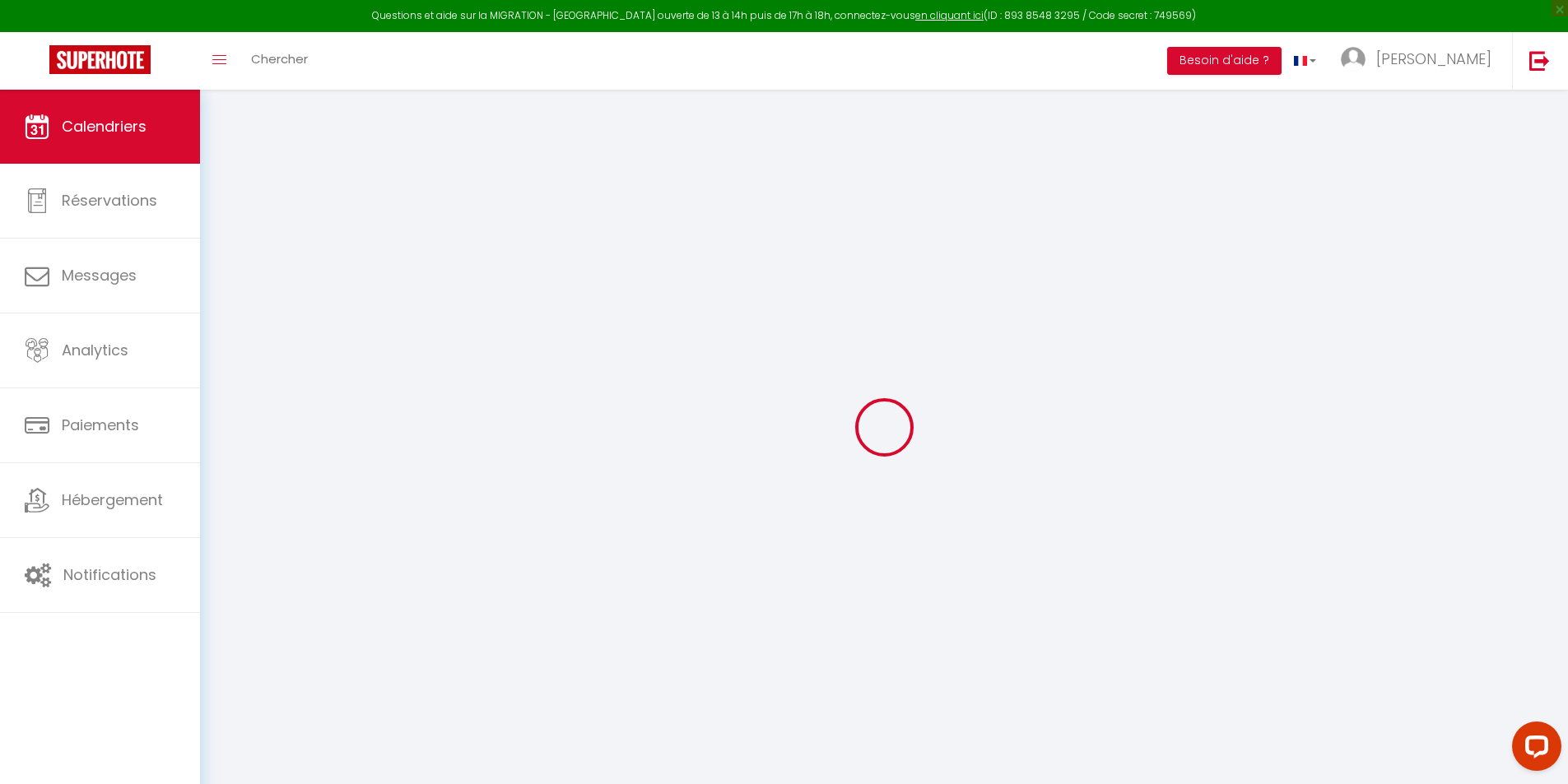
click at [253, 285] on div at bounding box center [884, 427] width 1328 height 636
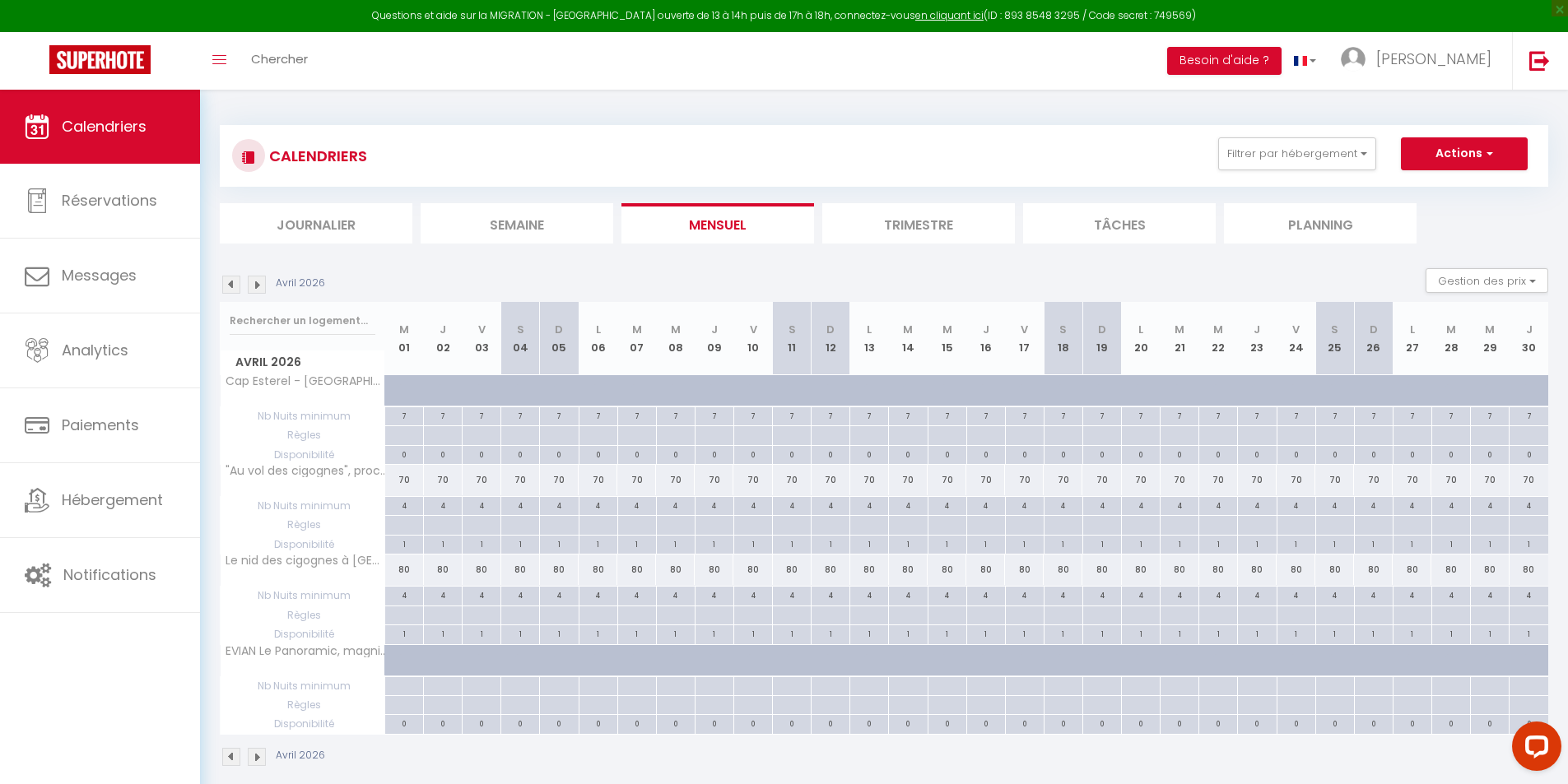
click at [253, 285] on img at bounding box center [257, 284] width 18 height 18
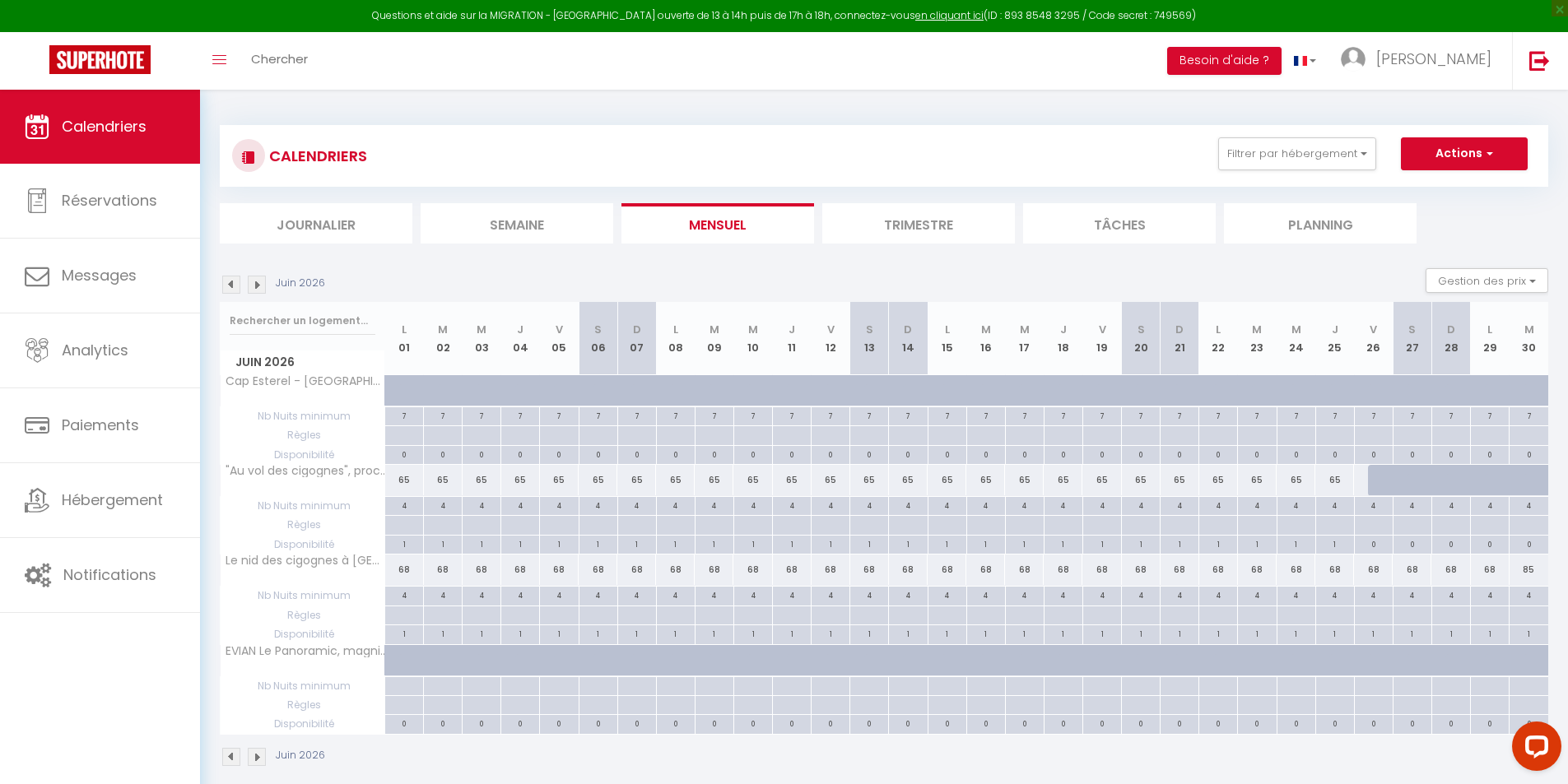
click at [253, 285] on img at bounding box center [257, 284] width 18 height 18
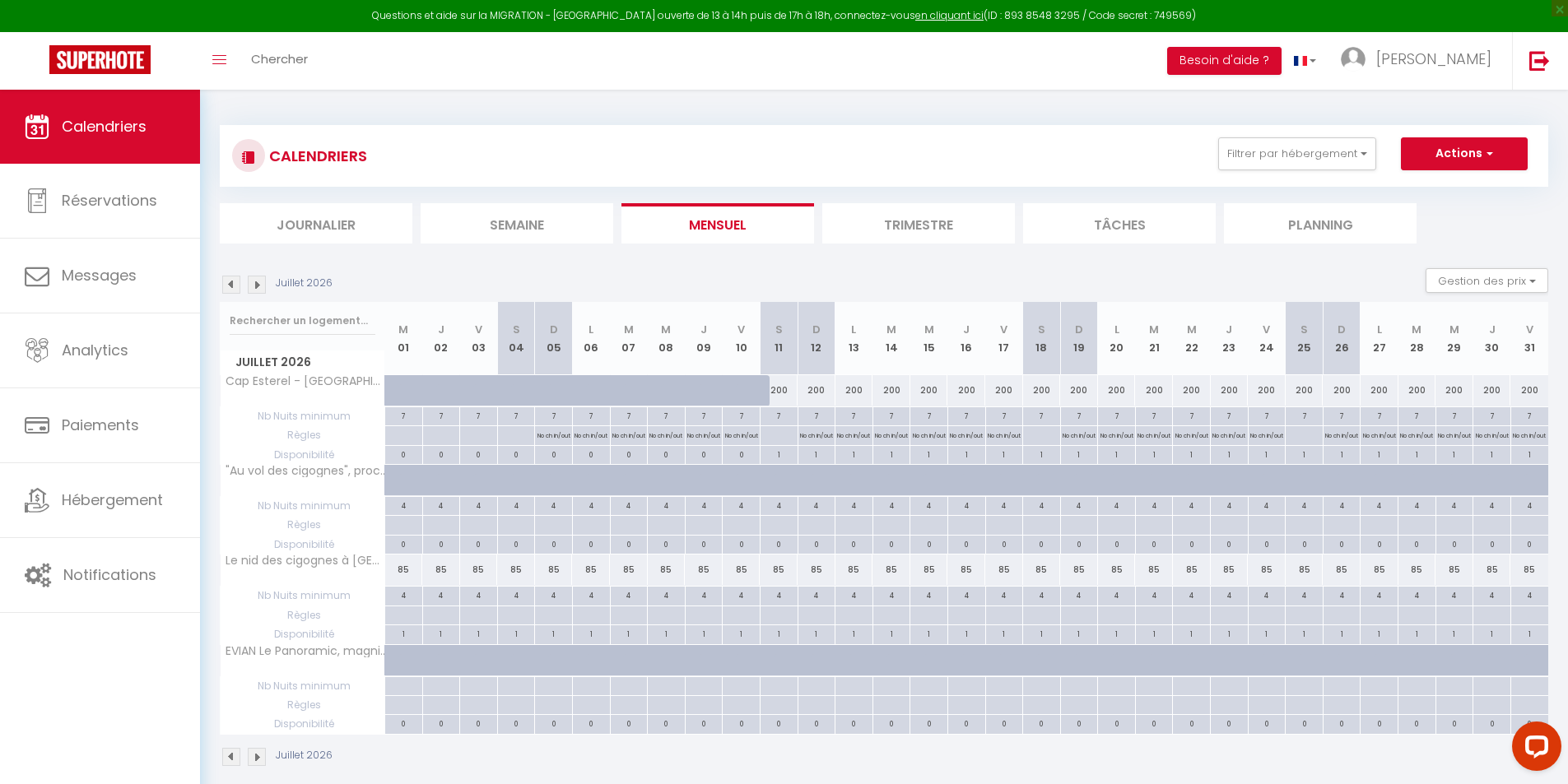
click at [256, 282] on img at bounding box center [257, 284] width 18 height 18
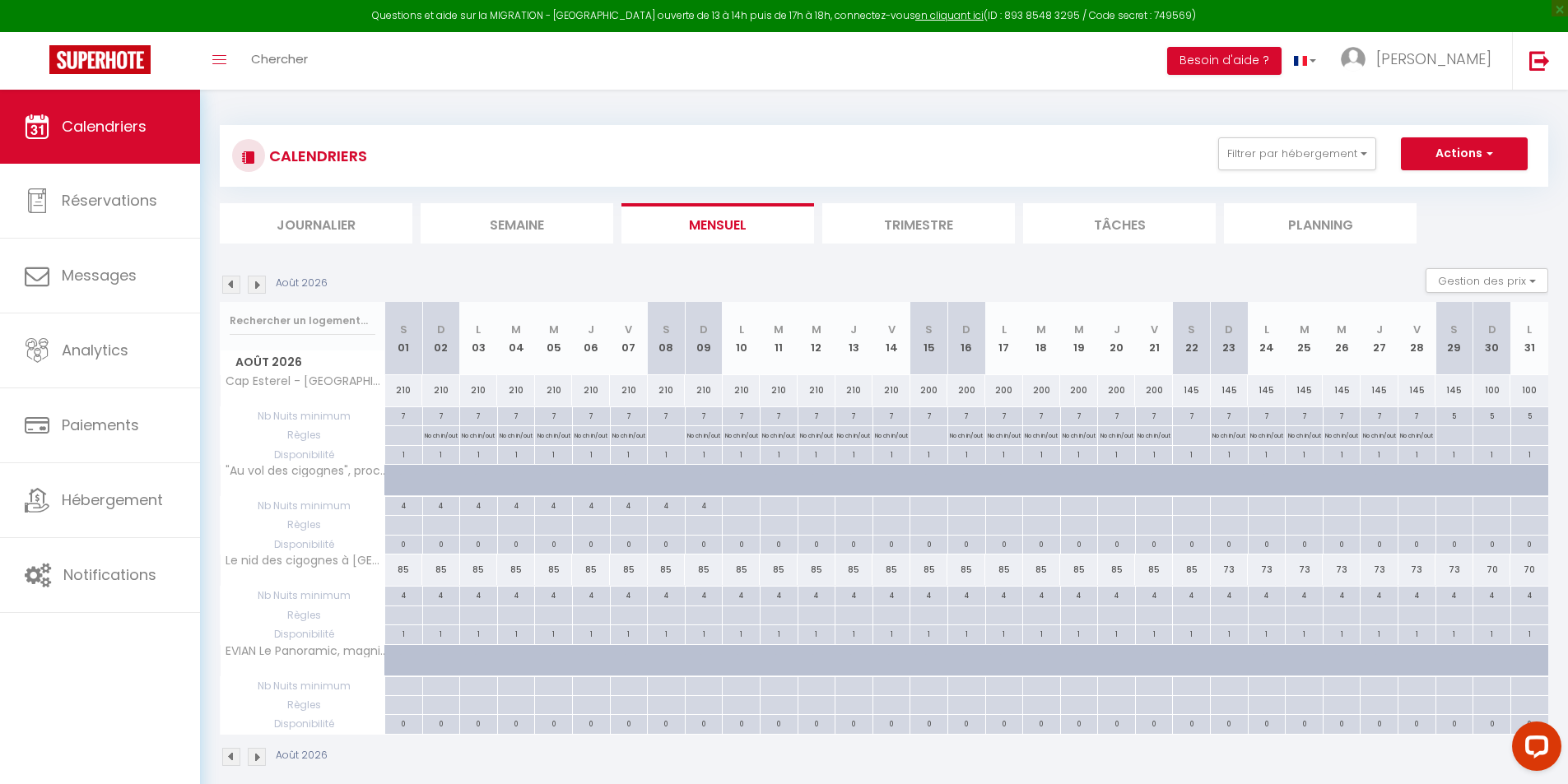
click at [1198, 405] on div "145" at bounding box center [1192, 390] width 38 height 31
type input "145"
type input "[DATE]"
type input "Dim 23 Août 2026"
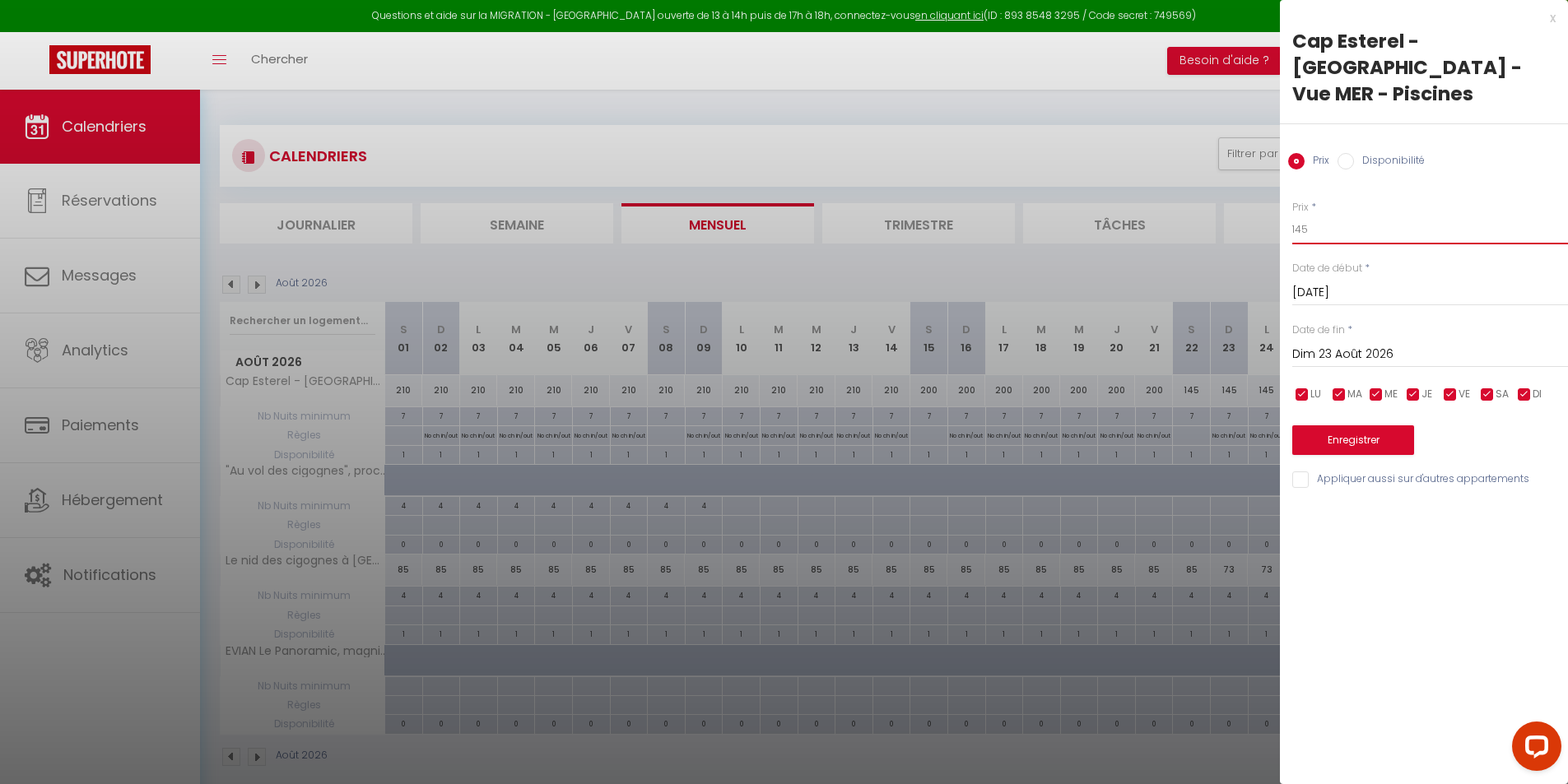
click at [1330, 215] on input "145" at bounding box center [1429, 230] width 275 height 30
type input "170"
click at [1361, 343] on input "Dim 23 Août 2026" at bounding box center [1429, 354] width 275 height 22
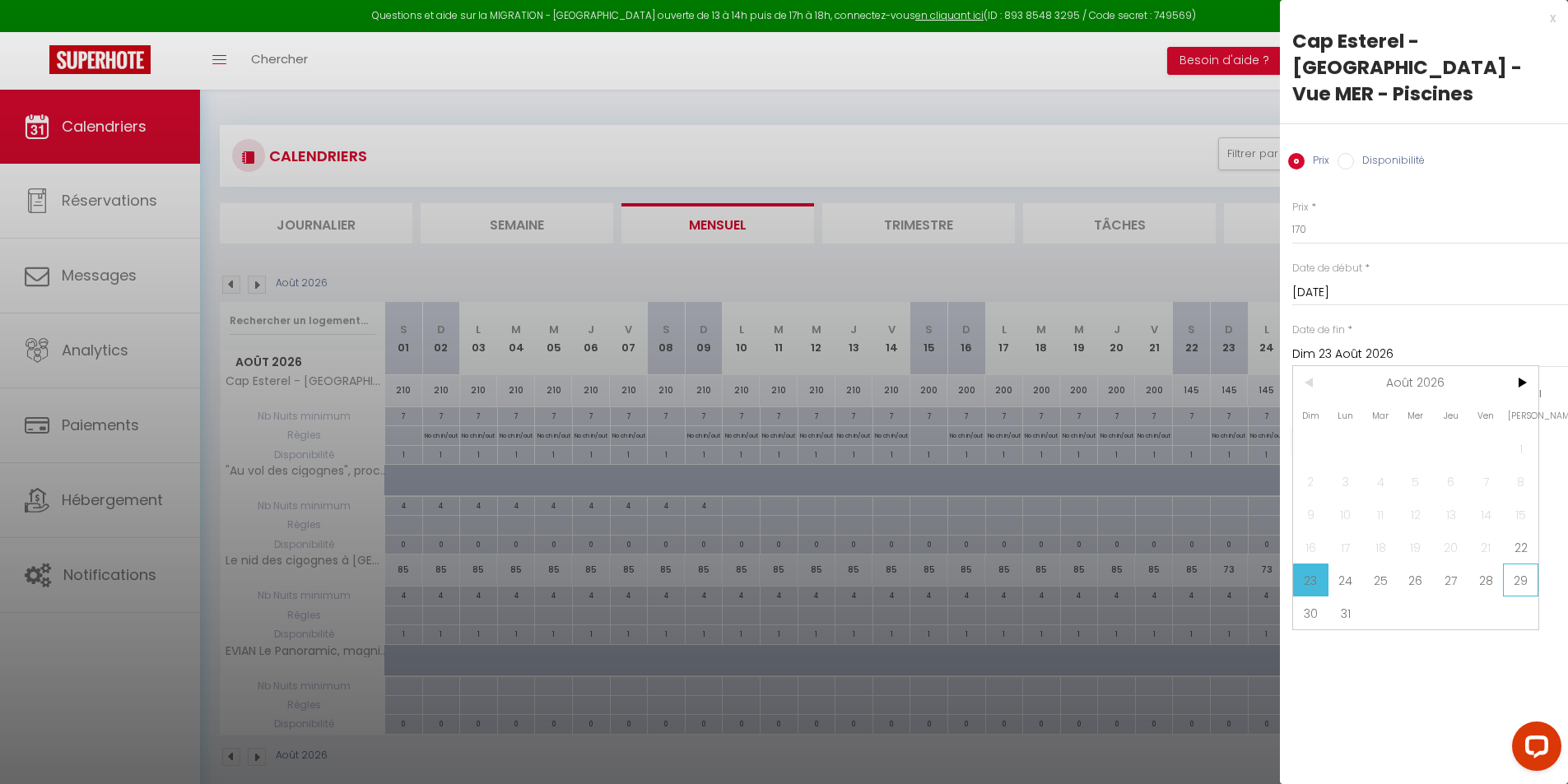
click at [1525, 563] on span "29" at bounding box center [1520, 579] width 36 height 33
type input "[DATE]"
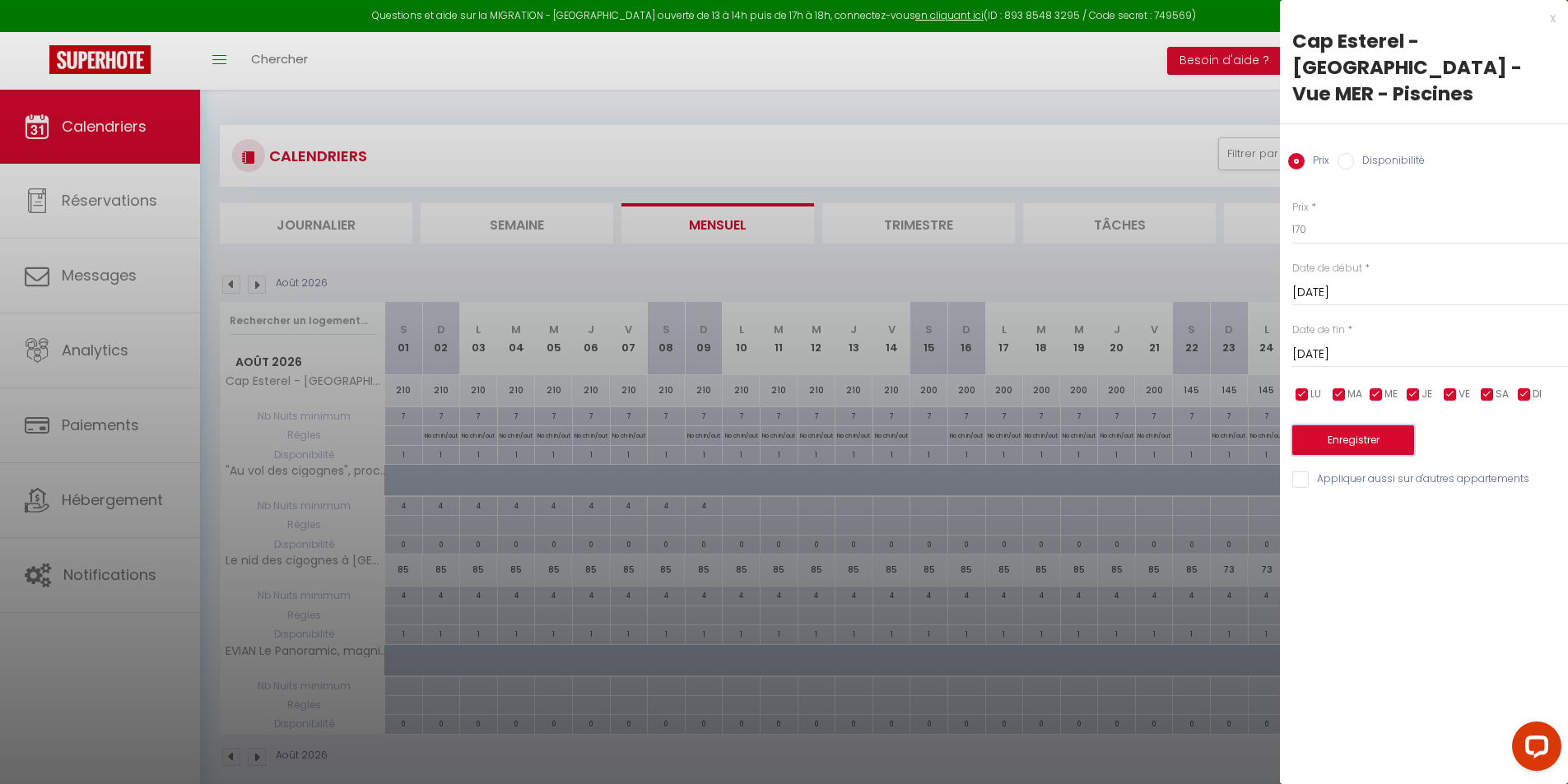
click at [1360, 426] on button "Enregistrer" at bounding box center [1352, 441] width 122 height 30
